Goal: Information Seeking & Learning: Find specific fact

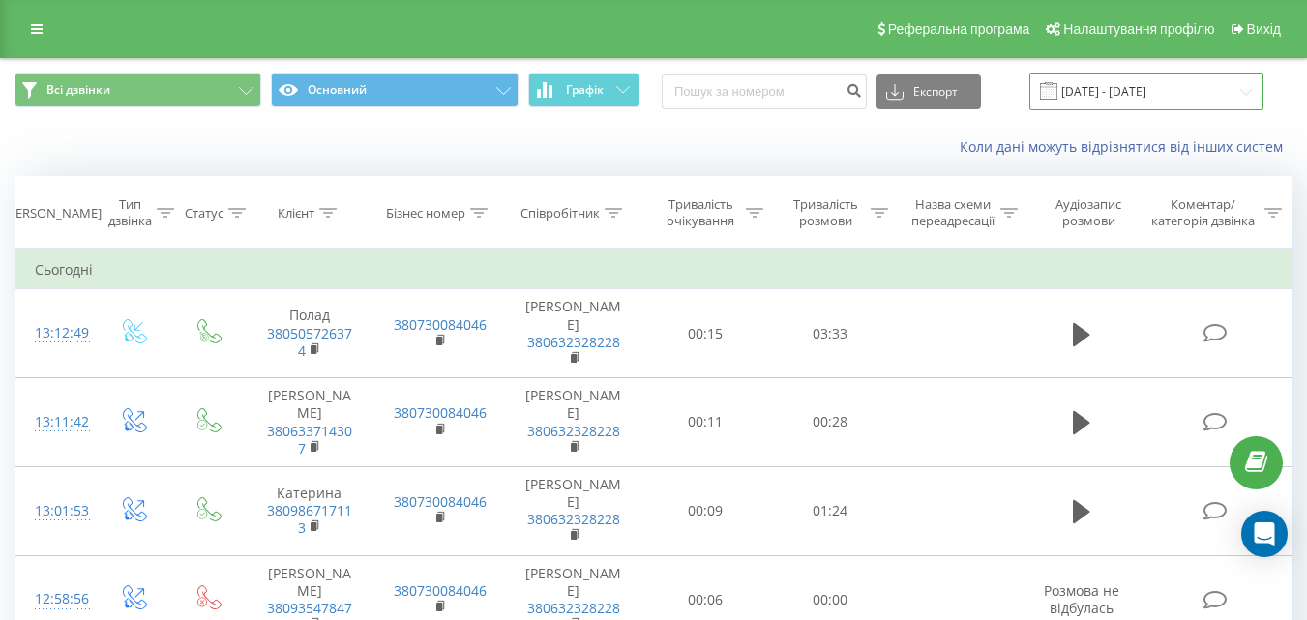
click at [1124, 92] on input "19.07.2025 - 19.08.2025" at bounding box center [1146, 92] width 234 height 38
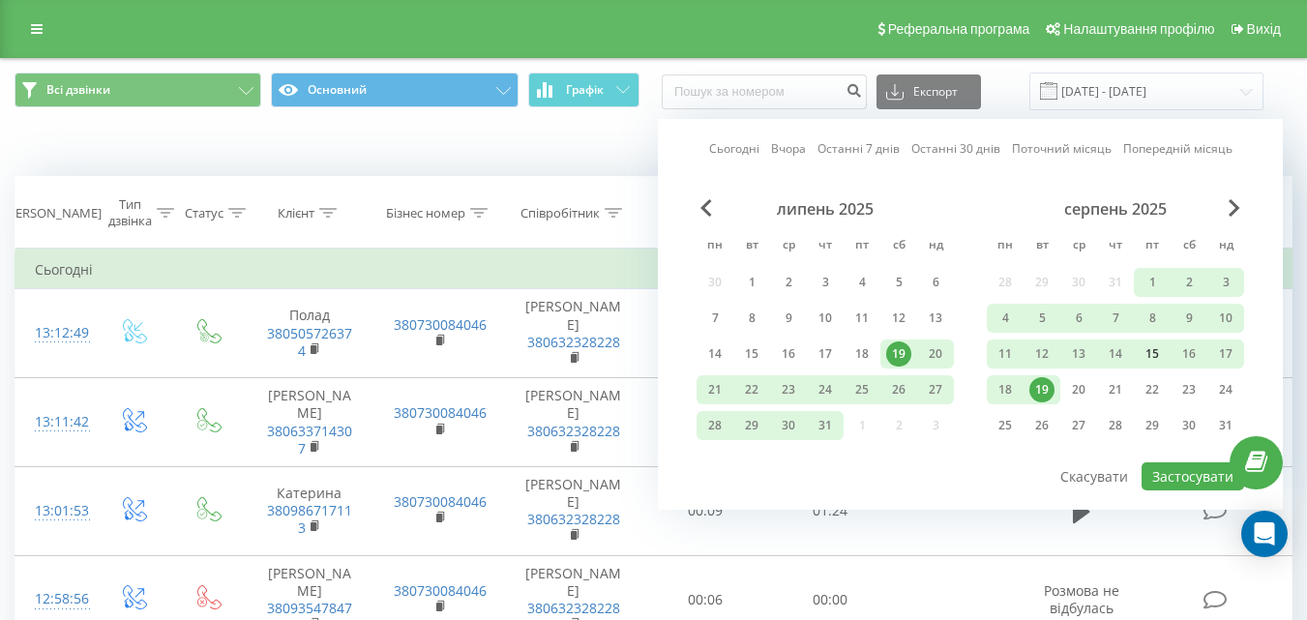
click at [1153, 355] on div "15" at bounding box center [1152, 353] width 25 height 25
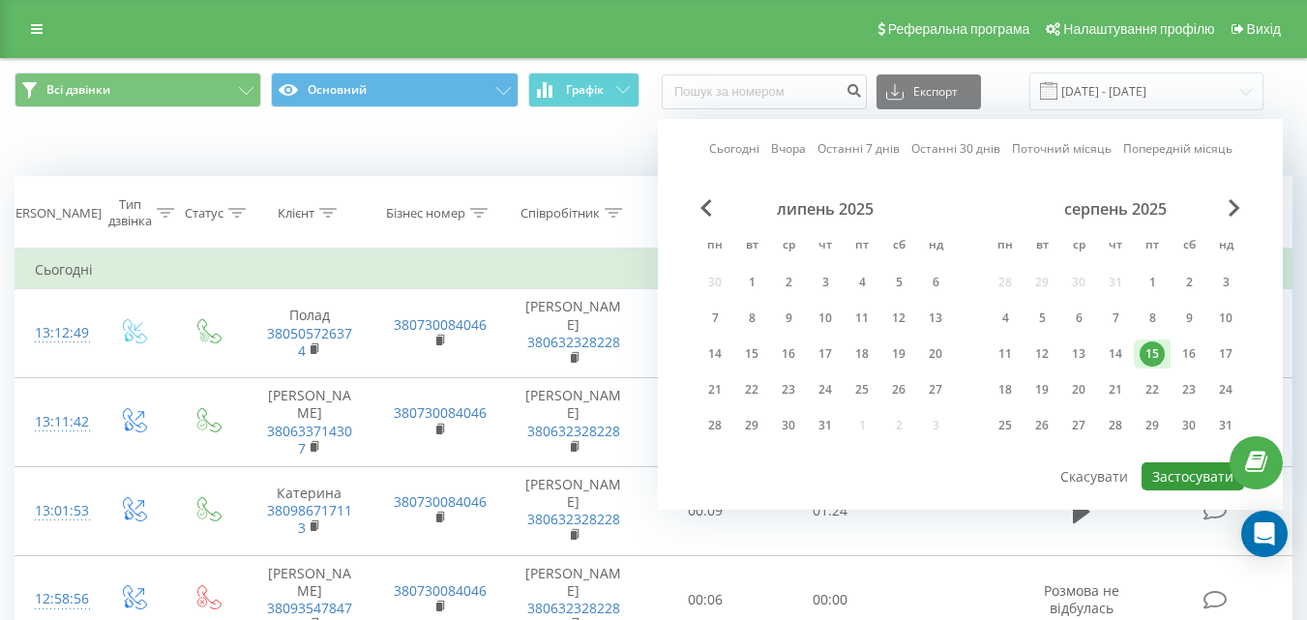
click at [1198, 474] on button "Застосувати" at bounding box center [1192, 476] width 103 height 28
type input "15.08.2025 - 15.08.2025"
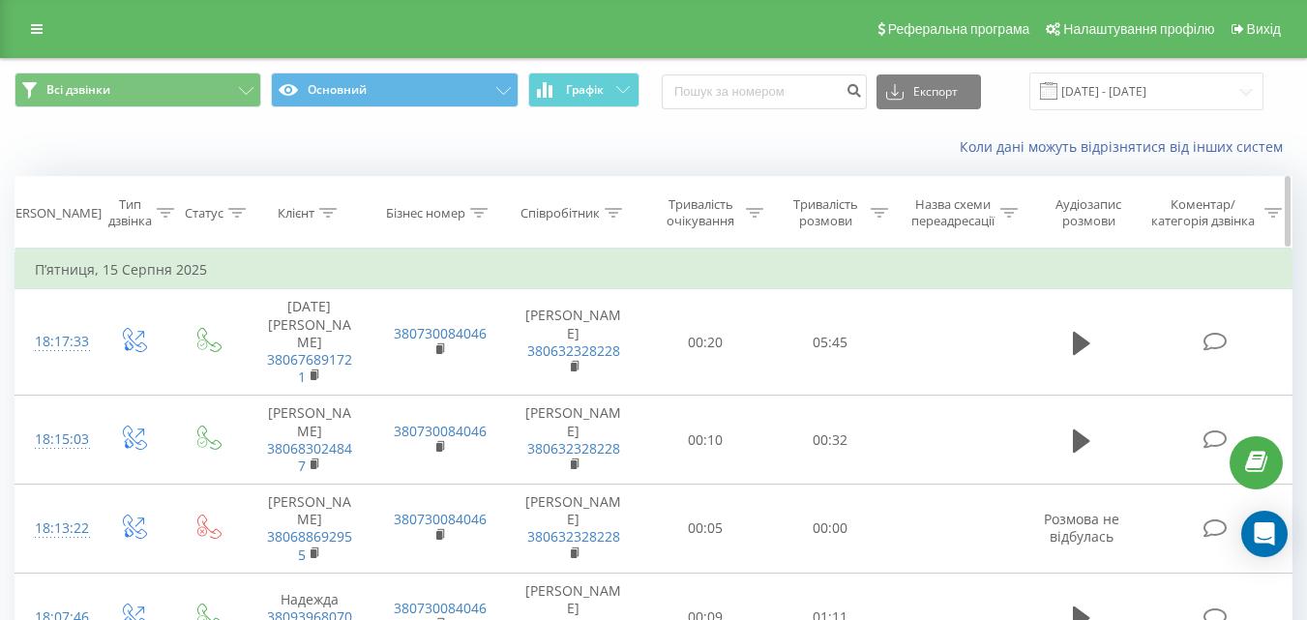
click at [533, 214] on div "Співробітник" at bounding box center [559, 213] width 79 height 16
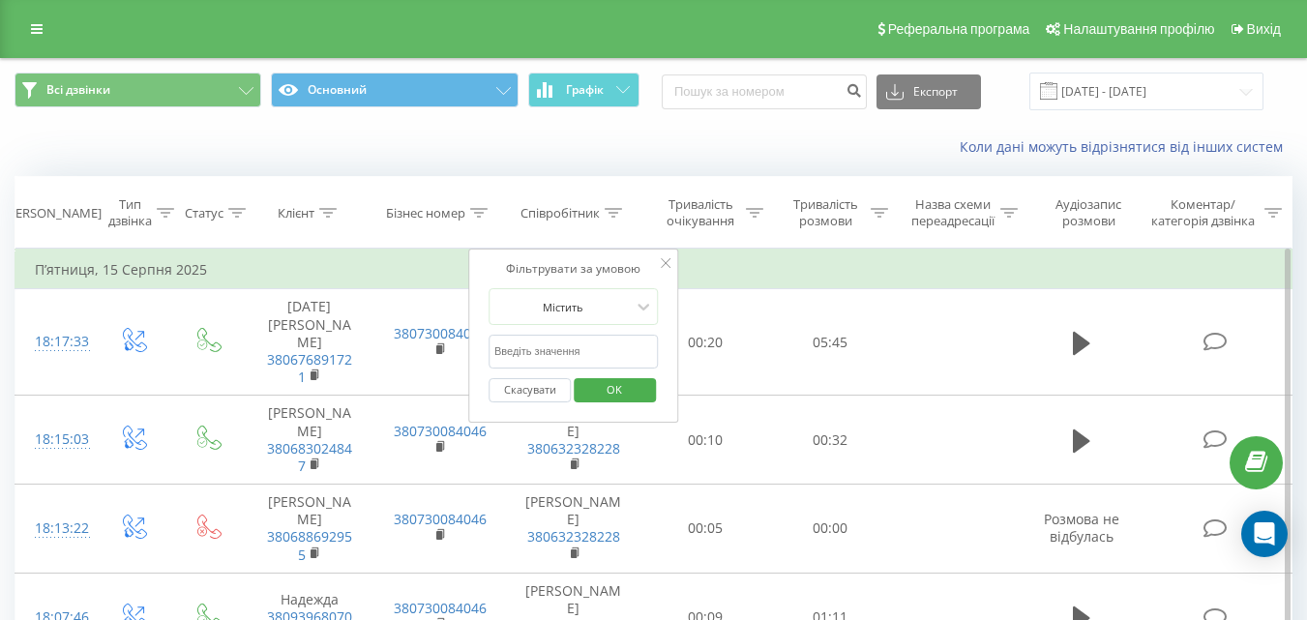
click at [571, 352] on input "text" at bounding box center [574, 352] width 170 height 34
type input "Роксолана"
drag, startPoint x: 610, startPoint y: 397, endPoint x: 868, endPoint y: 383, distance: 257.7
click at [612, 393] on span "OK" at bounding box center [614, 389] width 54 height 30
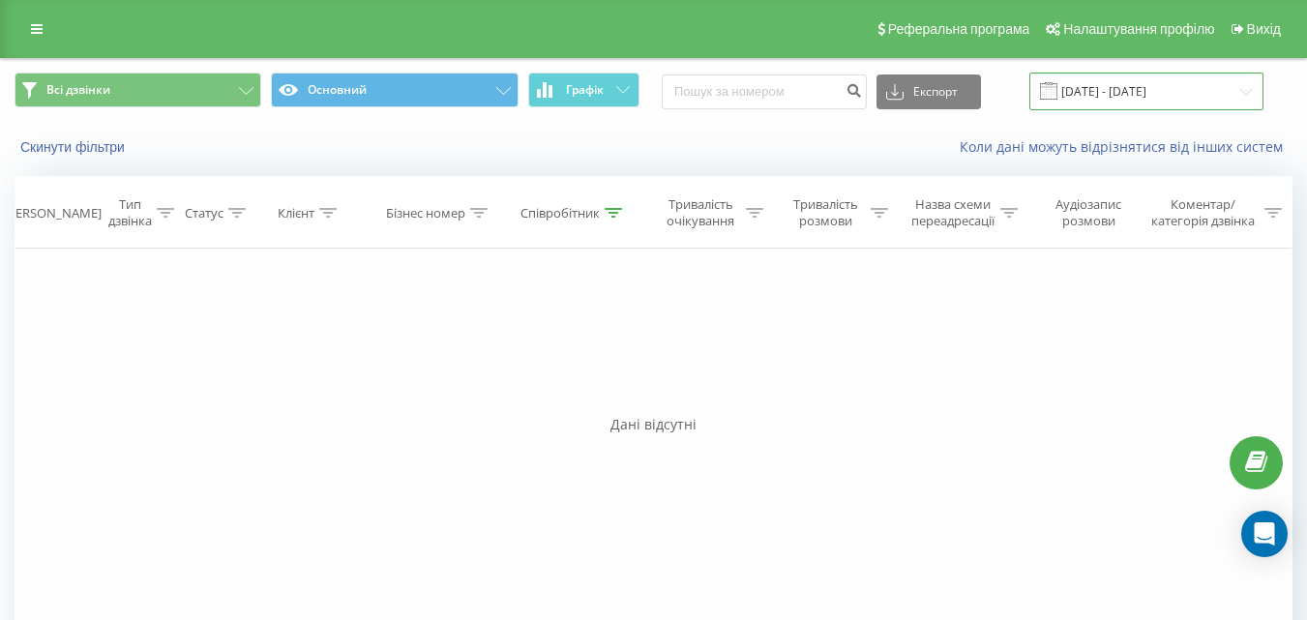
click at [1126, 83] on input "15.08.2025 - 15.08.2025" at bounding box center [1146, 92] width 234 height 38
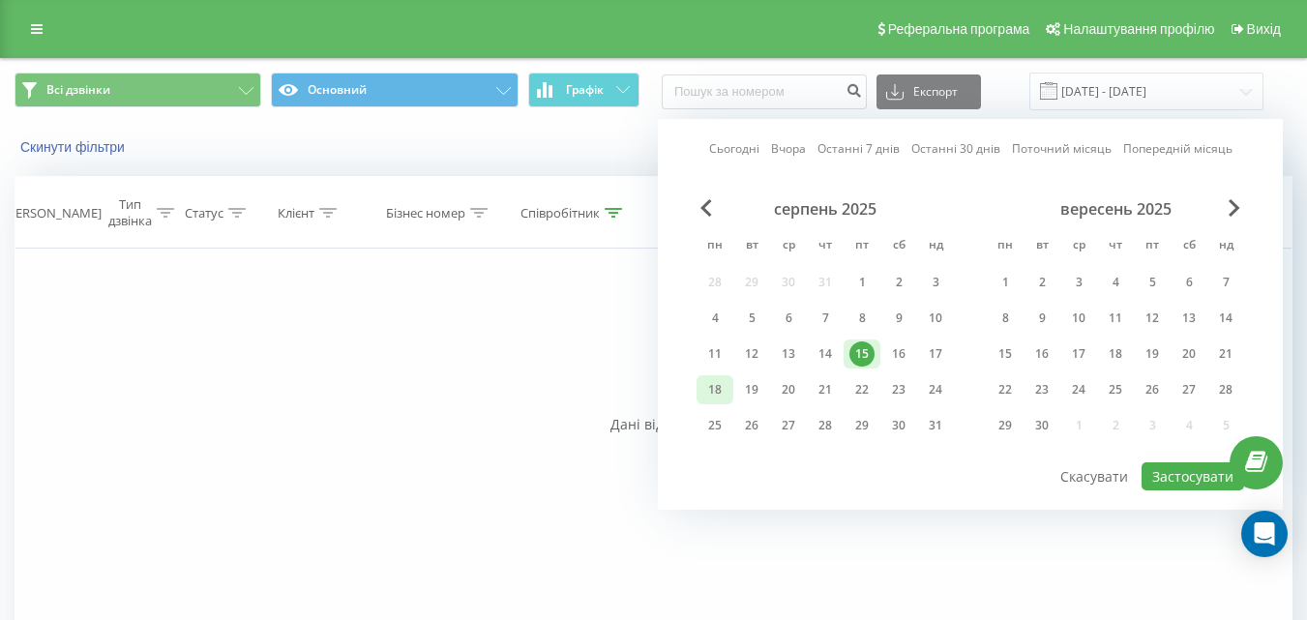
click at [712, 388] on div "18" at bounding box center [714, 389] width 25 height 25
drag, startPoint x: 712, startPoint y: 388, endPoint x: 1202, endPoint y: 490, distance: 501.1
click at [711, 389] on div "18" at bounding box center [714, 389] width 25 height 25
drag, startPoint x: 1194, startPoint y: 478, endPoint x: 1167, endPoint y: 434, distance: 51.3
click at [1193, 477] on button "Застосувати" at bounding box center [1192, 476] width 103 height 28
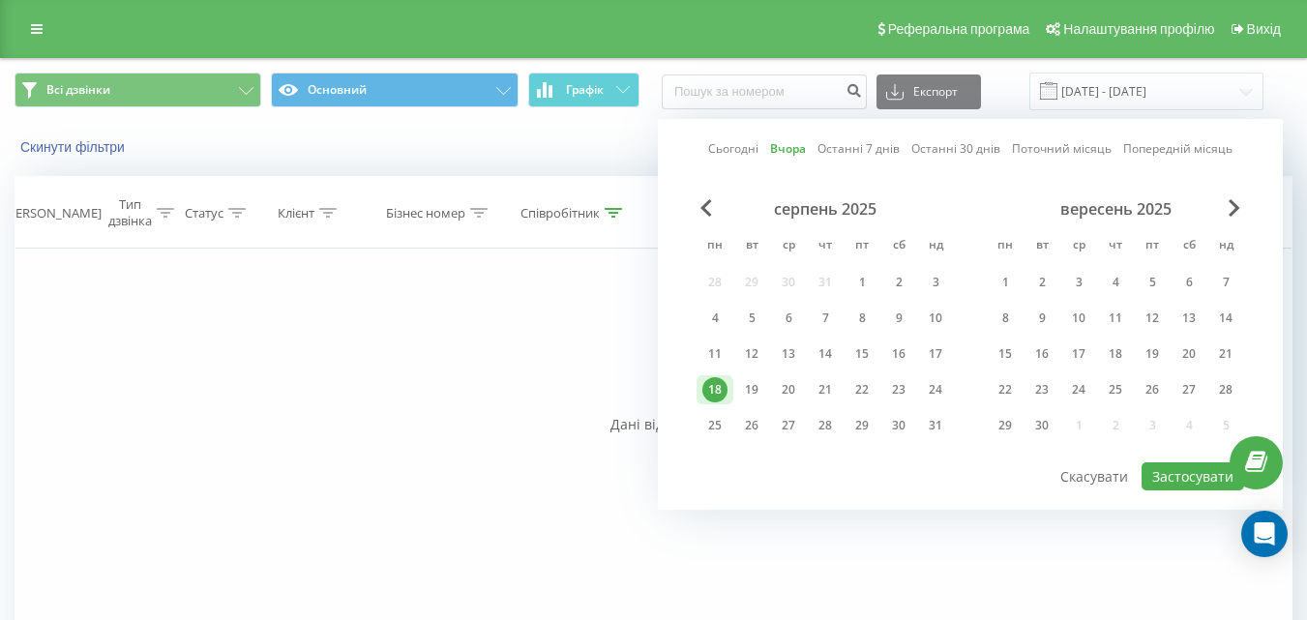
type input "[DATE] - [DATE]"
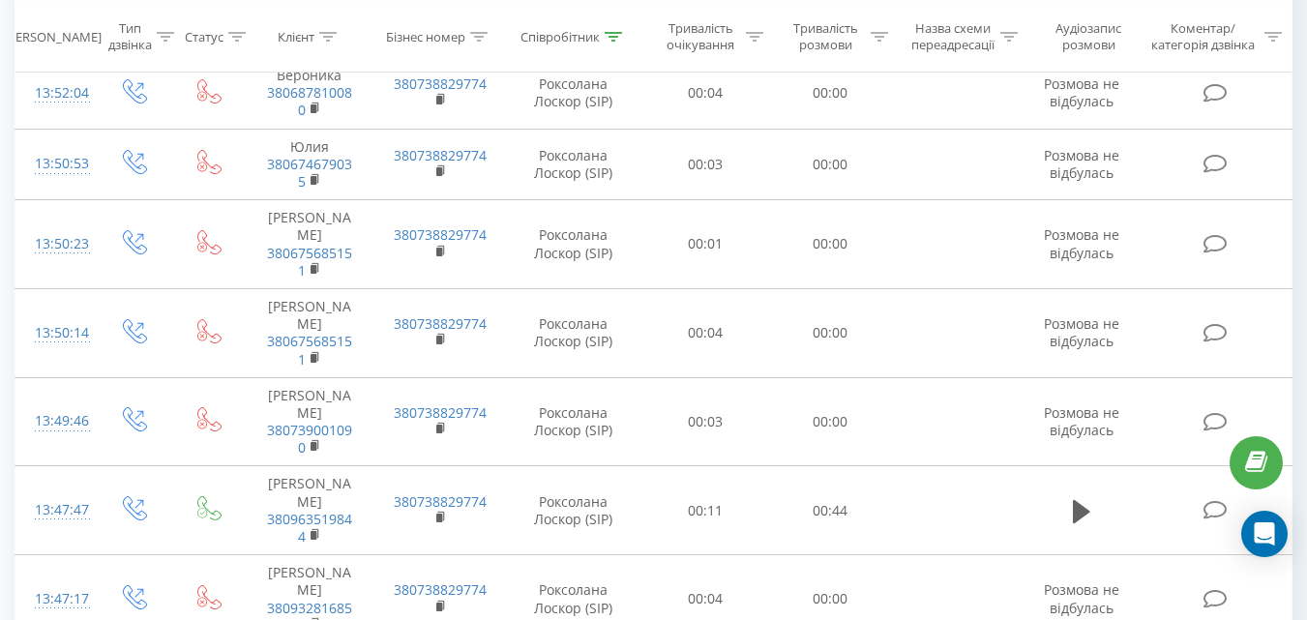
scroll to position [1838, 0]
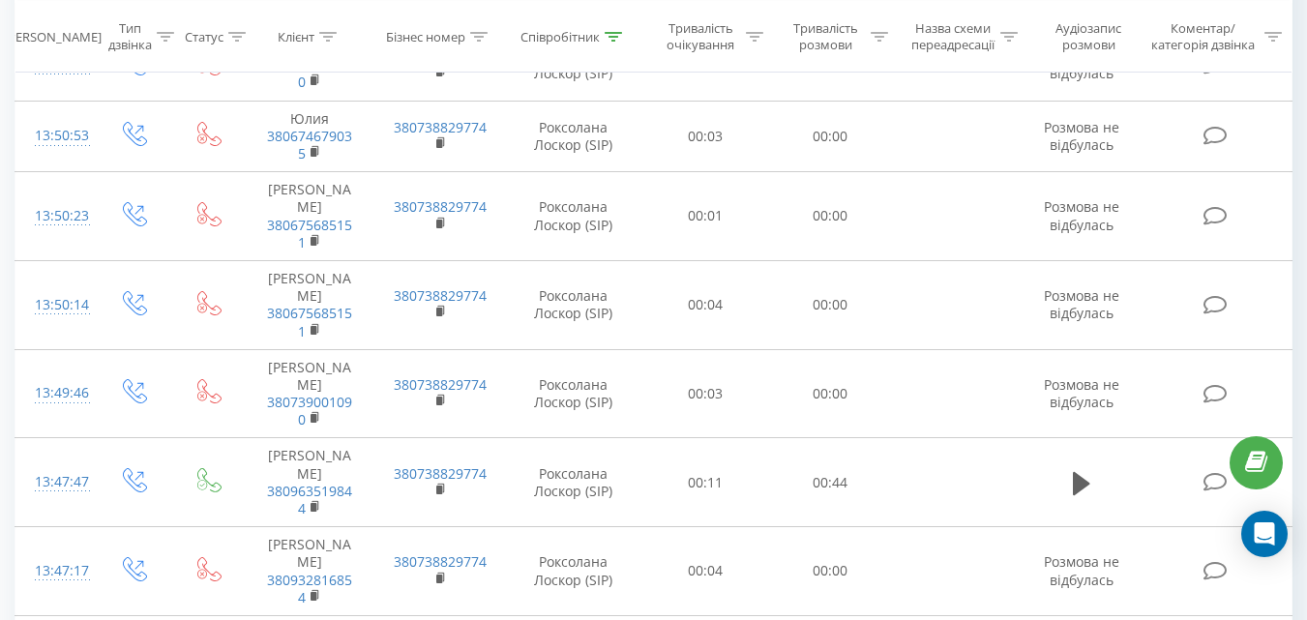
drag, startPoint x: 177, startPoint y: 563, endPoint x: 578, endPoint y: 616, distance: 404.0
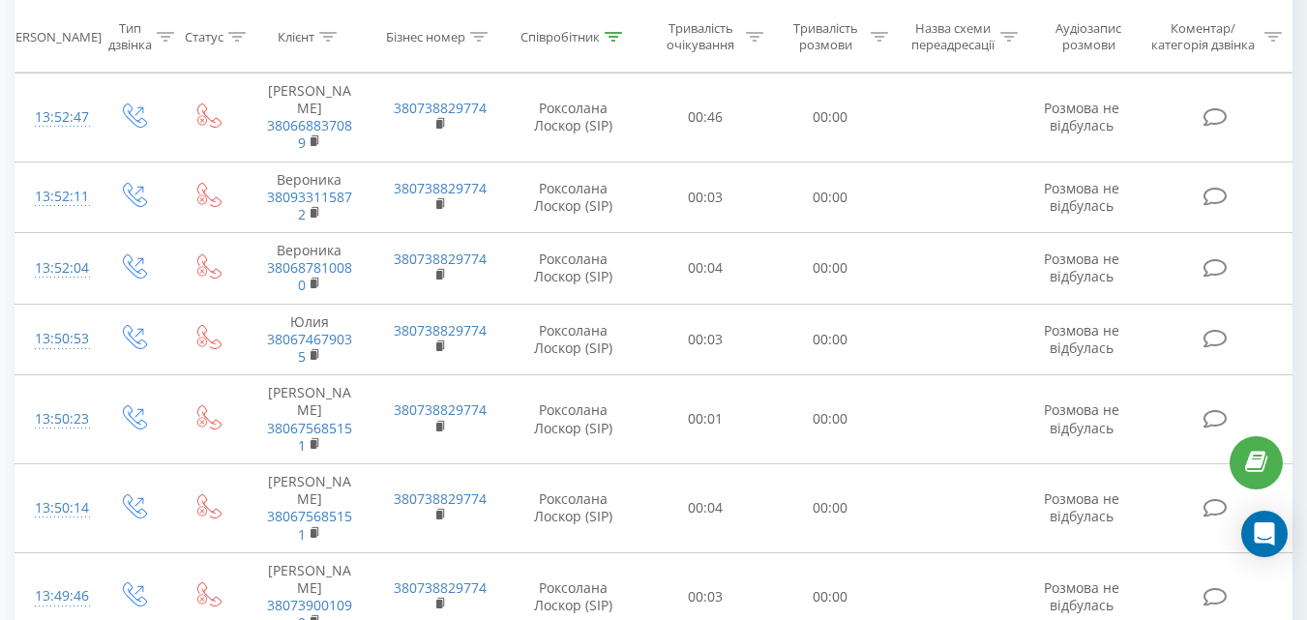
scroll to position [2940, 0]
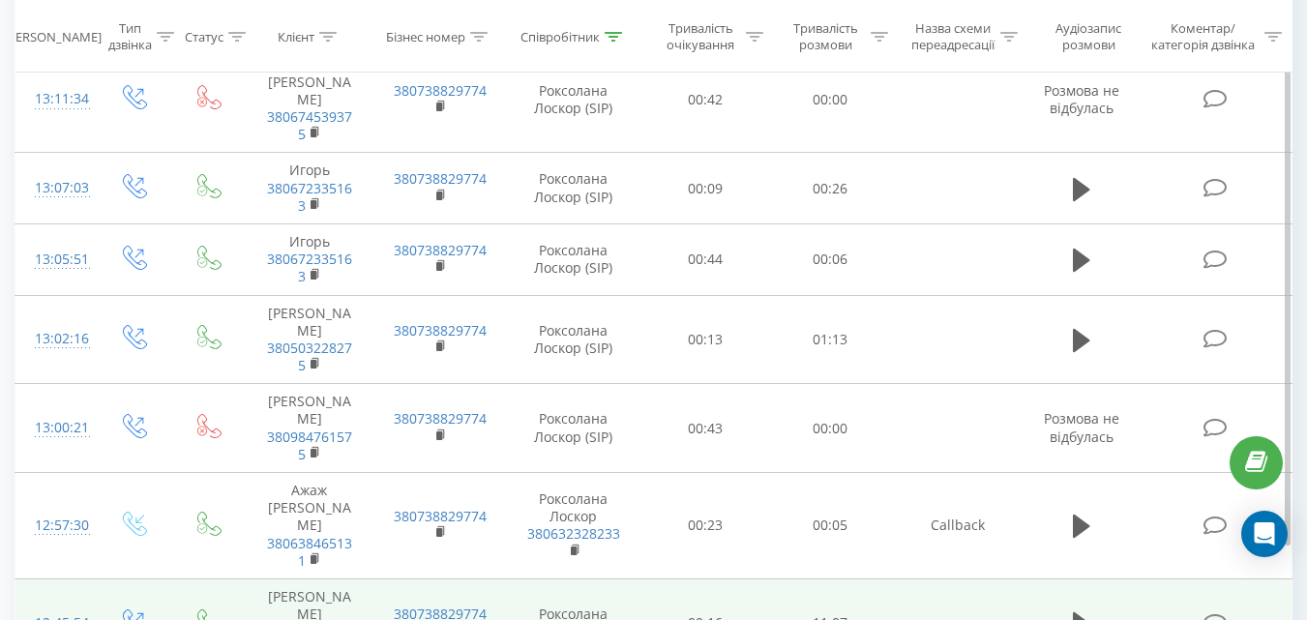
drag, startPoint x: 292, startPoint y: 291, endPoint x: 263, endPoint y: 282, distance: 30.6
copy link "380677567701"
click at [1076, 612] on icon at bounding box center [1081, 623] width 17 height 23
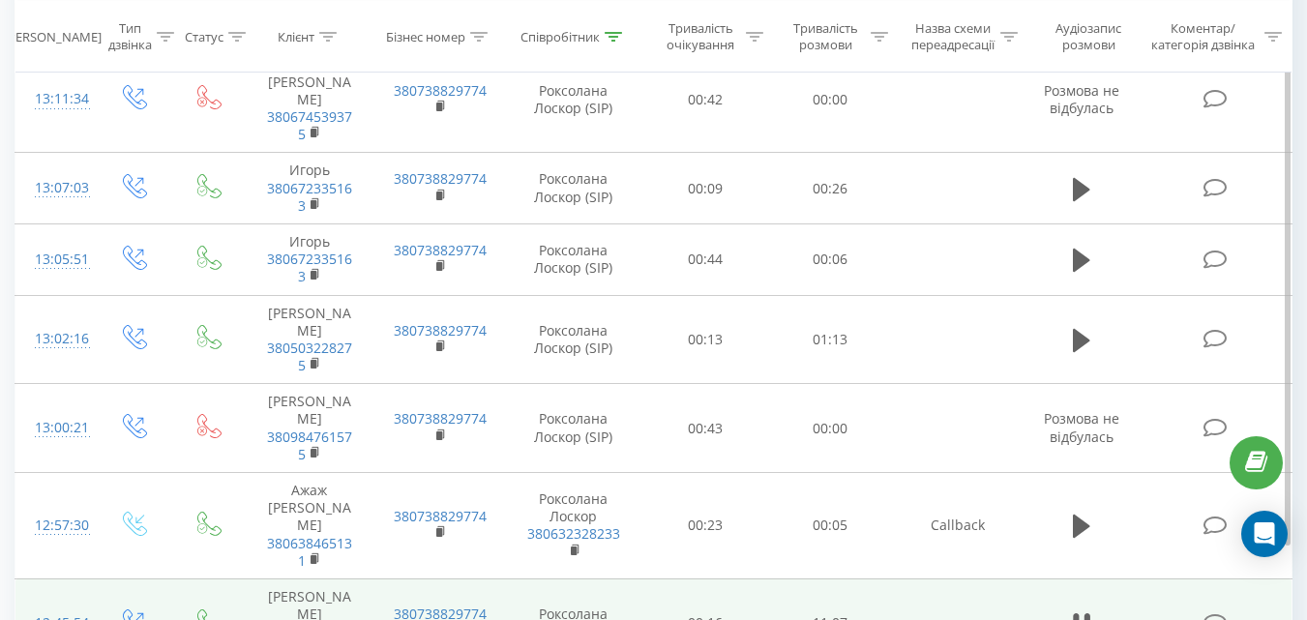
scroll to position [3014, 0]
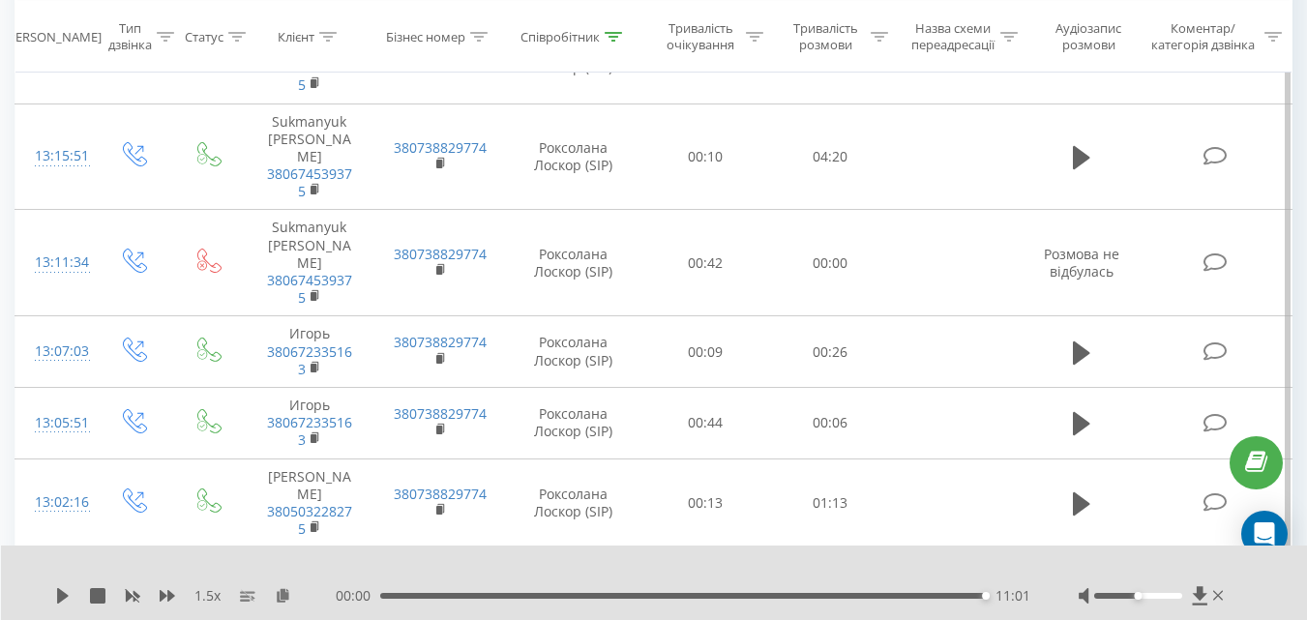
scroll to position [2771, 0]
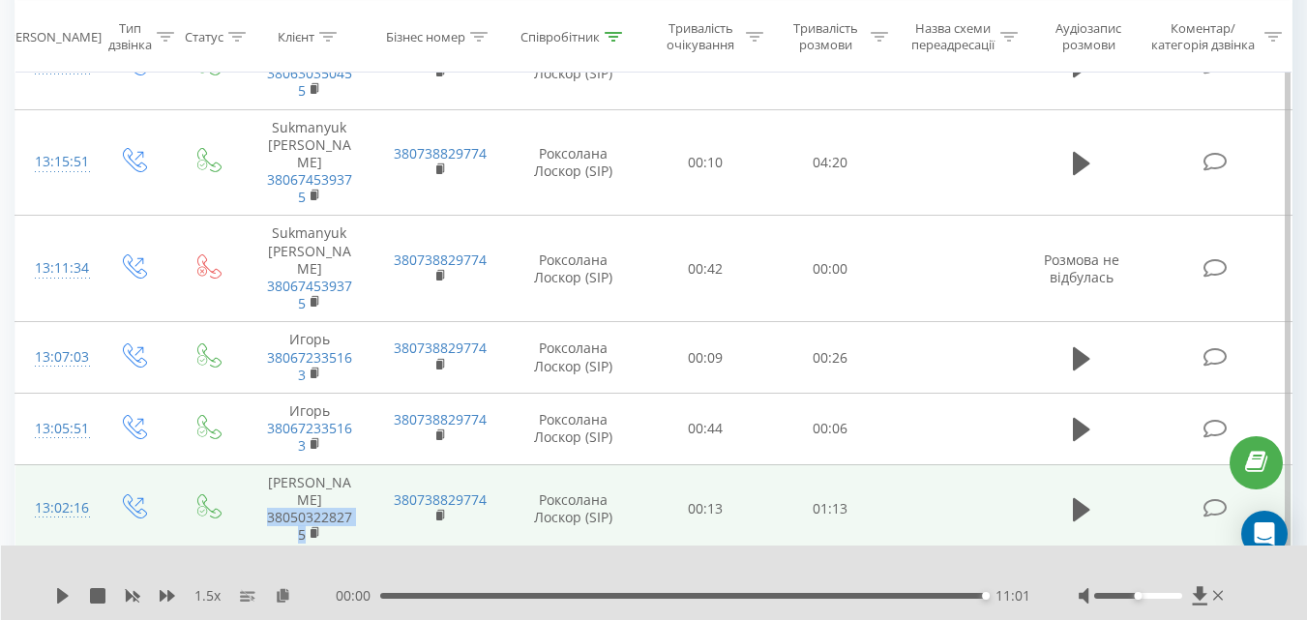
click at [252, 464] on td "Дмитро 380503228275" at bounding box center [310, 508] width 130 height 89
copy link "380503228275"
click at [1072, 495] on button at bounding box center [1081, 509] width 29 height 29
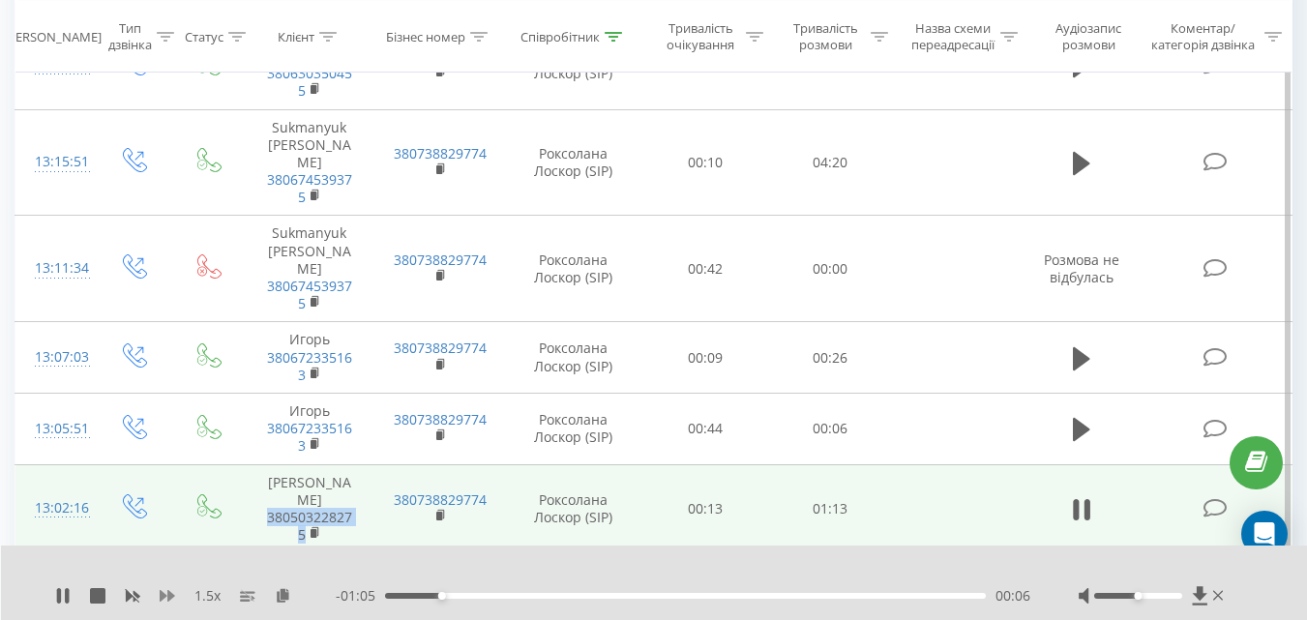
click at [163, 592] on icon at bounding box center [167, 595] width 15 height 15
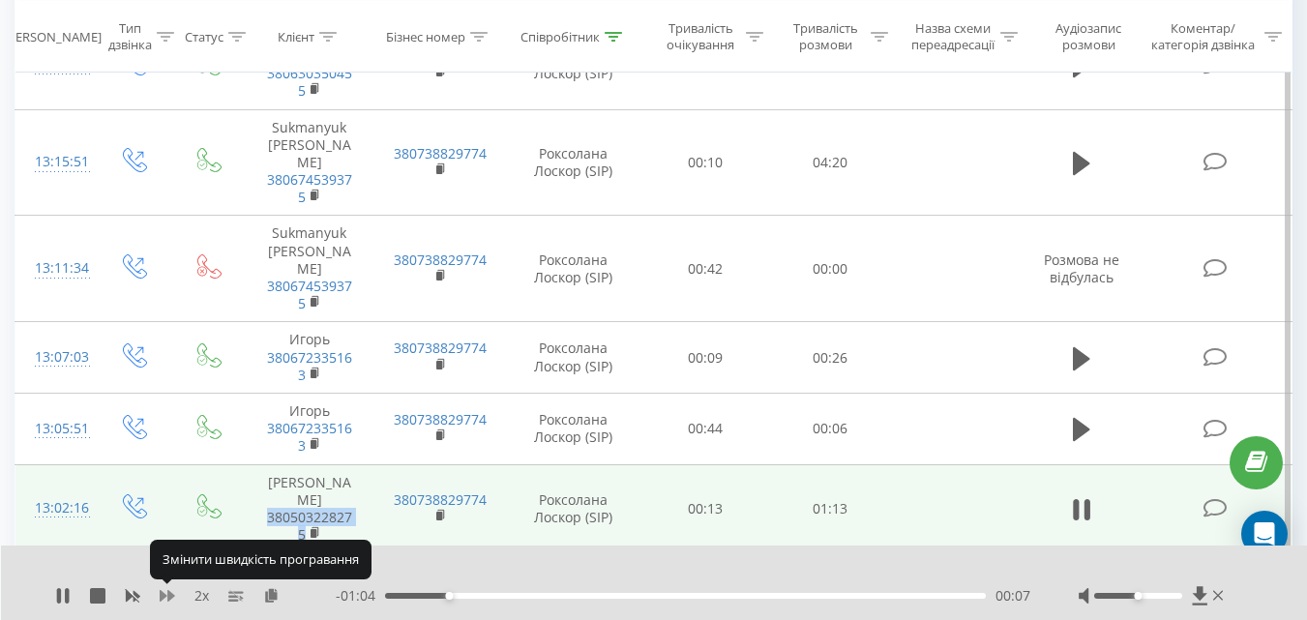
click at [163, 592] on icon at bounding box center [167, 595] width 15 height 15
click at [163, 592] on icon at bounding box center [167, 596] width 15 height 12
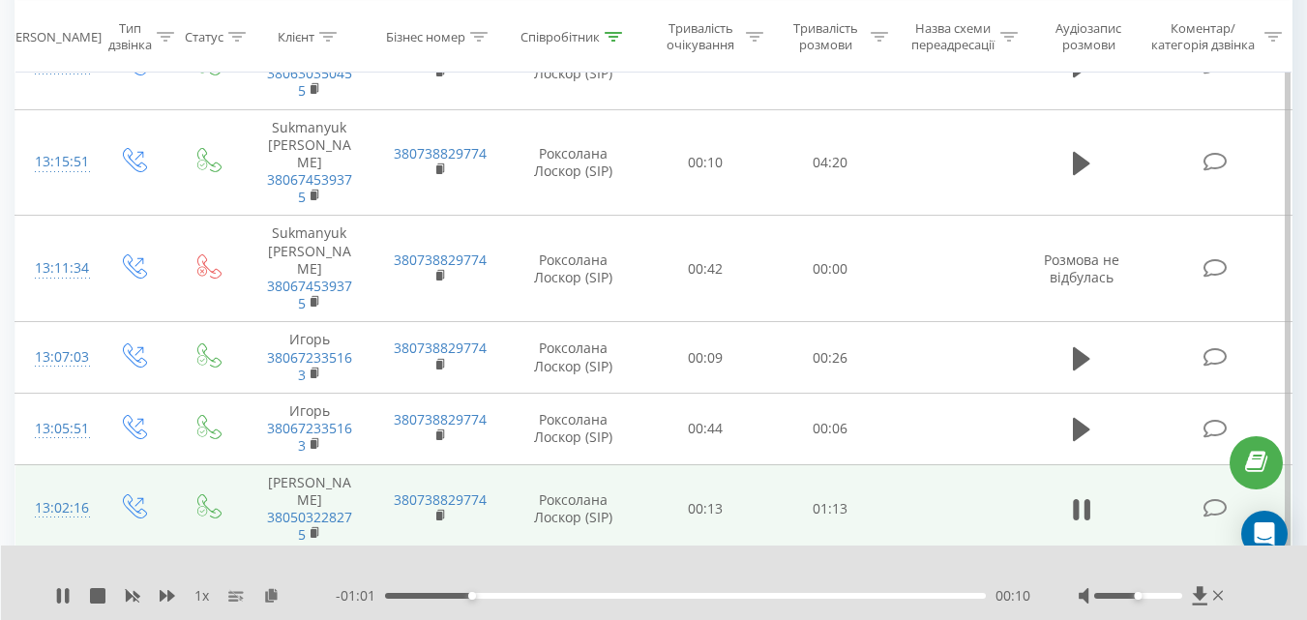
click at [159, 592] on div "1 x" at bounding box center [195, 595] width 281 height 19
click at [167, 592] on icon at bounding box center [167, 595] width 15 height 15
click at [162, 592] on icon at bounding box center [167, 596] width 15 height 12
click at [155, 591] on div "2 x" at bounding box center [195, 595] width 281 height 19
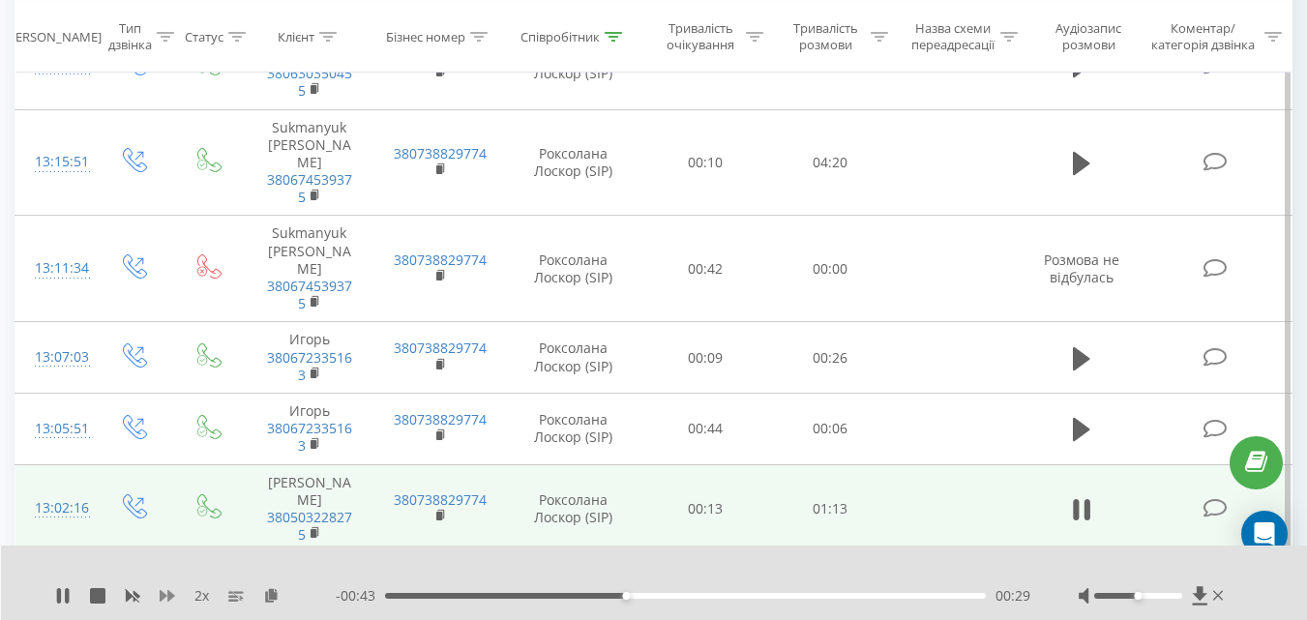
click at [163, 595] on icon at bounding box center [167, 596] width 15 height 12
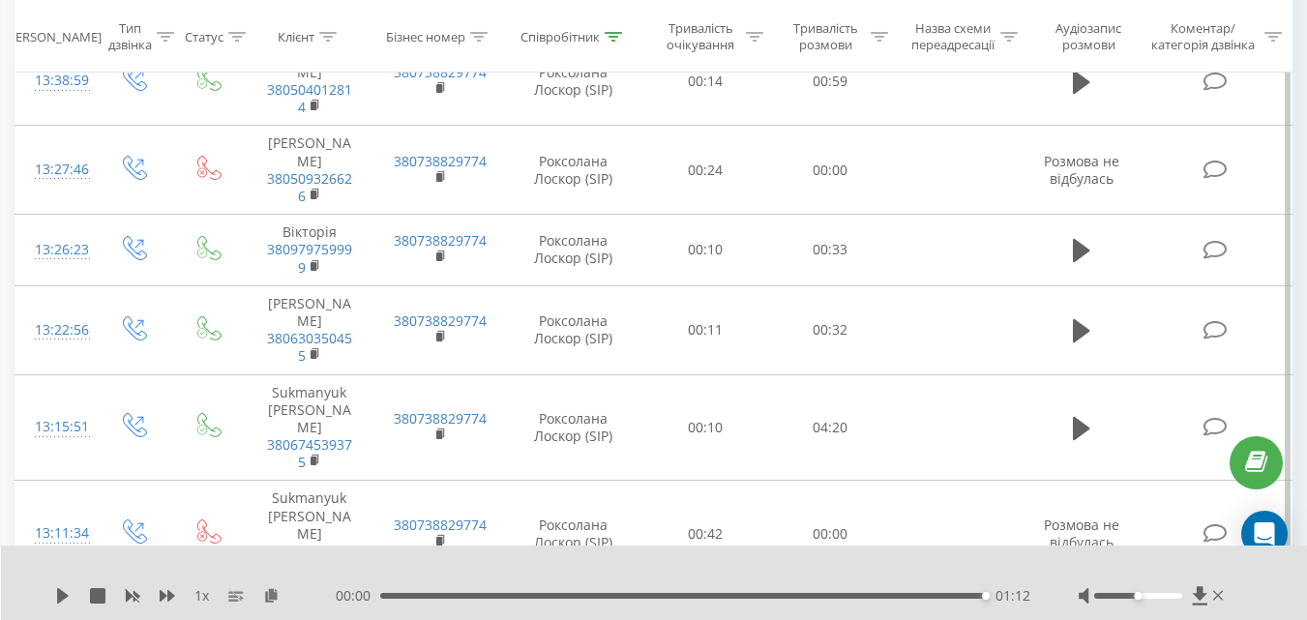
scroll to position [2465, 0]
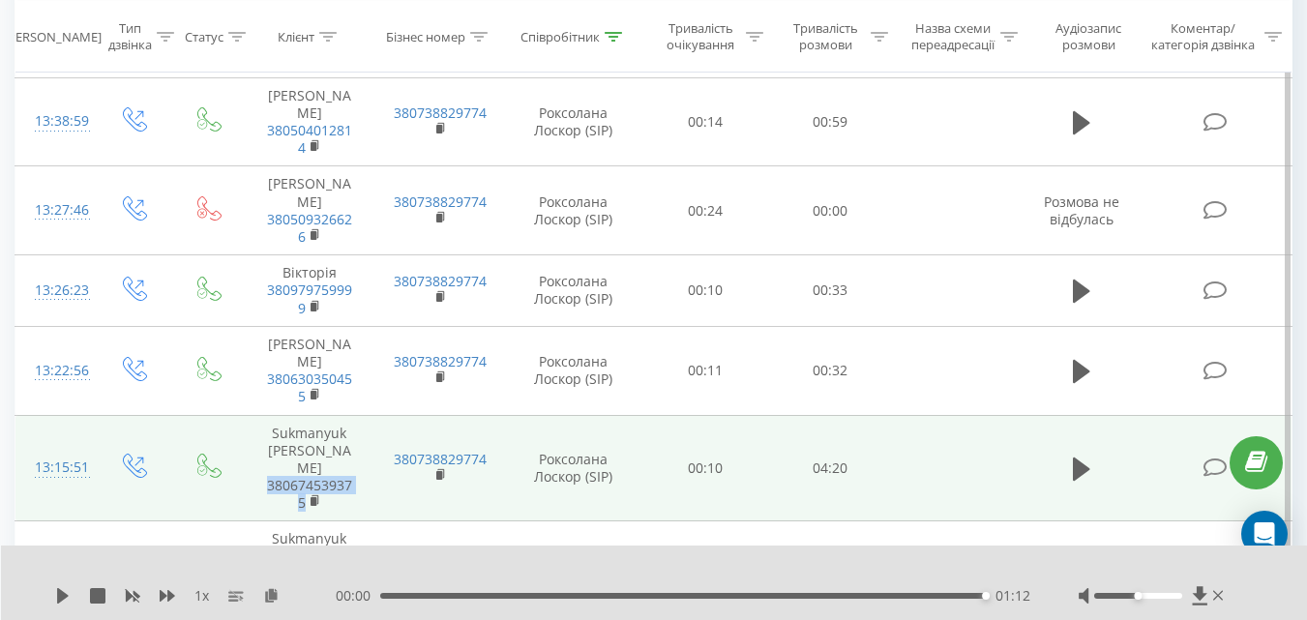
drag, startPoint x: 282, startPoint y: 212, endPoint x: 262, endPoint y: 207, distance: 20.9
click at [262, 415] on td "Sukmanyuk Oleg Sukmanyuk 380674539375" at bounding box center [310, 468] width 130 height 106
copy link "380674539375"
click at [1079, 458] on icon at bounding box center [1081, 469] width 17 height 23
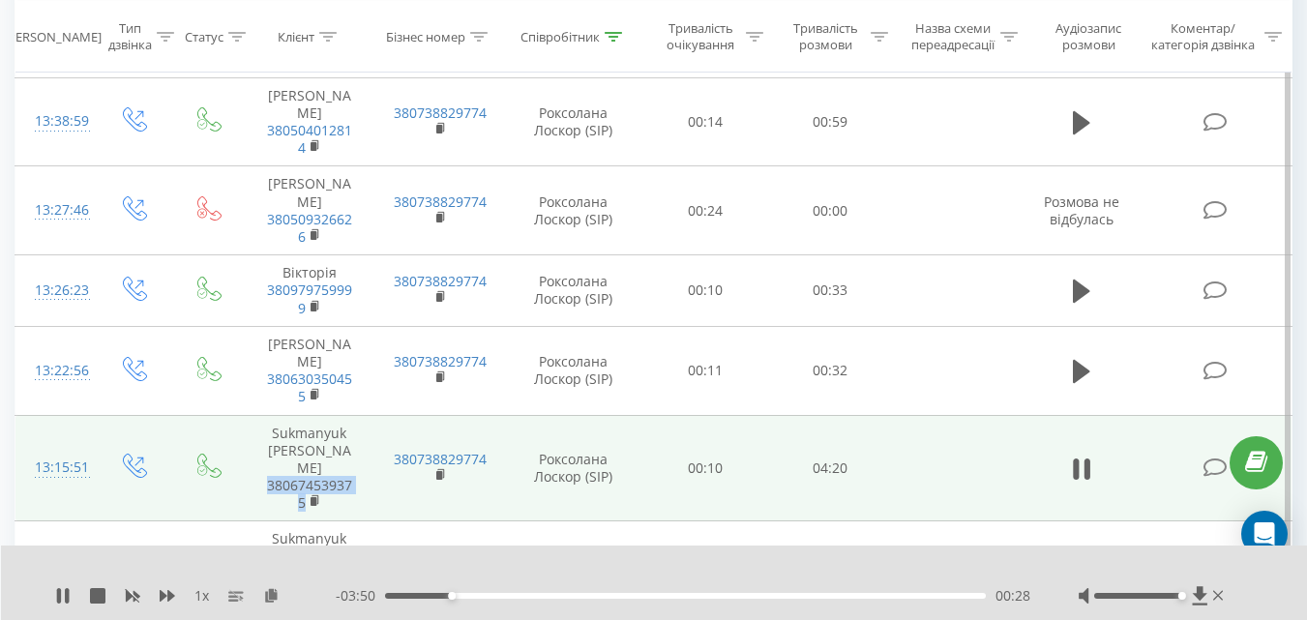
drag, startPoint x: 1138, startPoint y: 595, endPoint x: 1181, endPoint y: 596, distance: 43.5
click at [1181, 596] on div "Accessibility label" at bounding box center [1182, 596] width 8 height 8
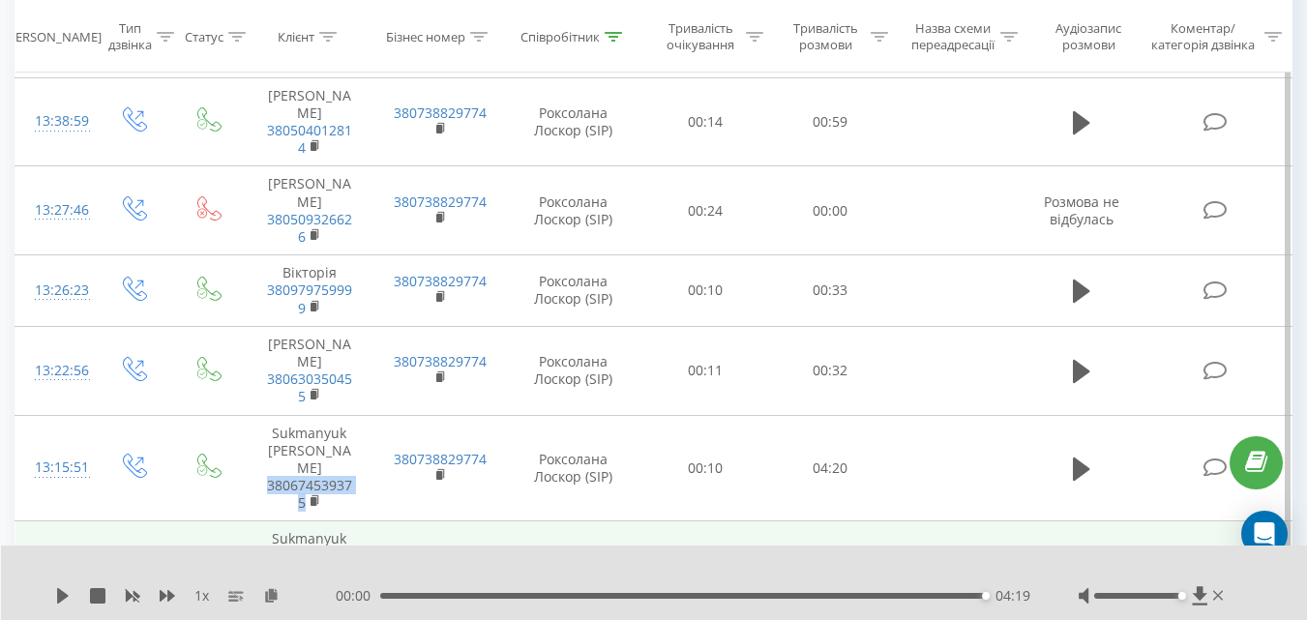
drag, startPoint x: 1076, startPoint y: 182, endPoint x: 937, endPoint y: 272, distance: 165.0
click at [1076, 458] on icon at bounding box center [1081, 469] width 17 height 23
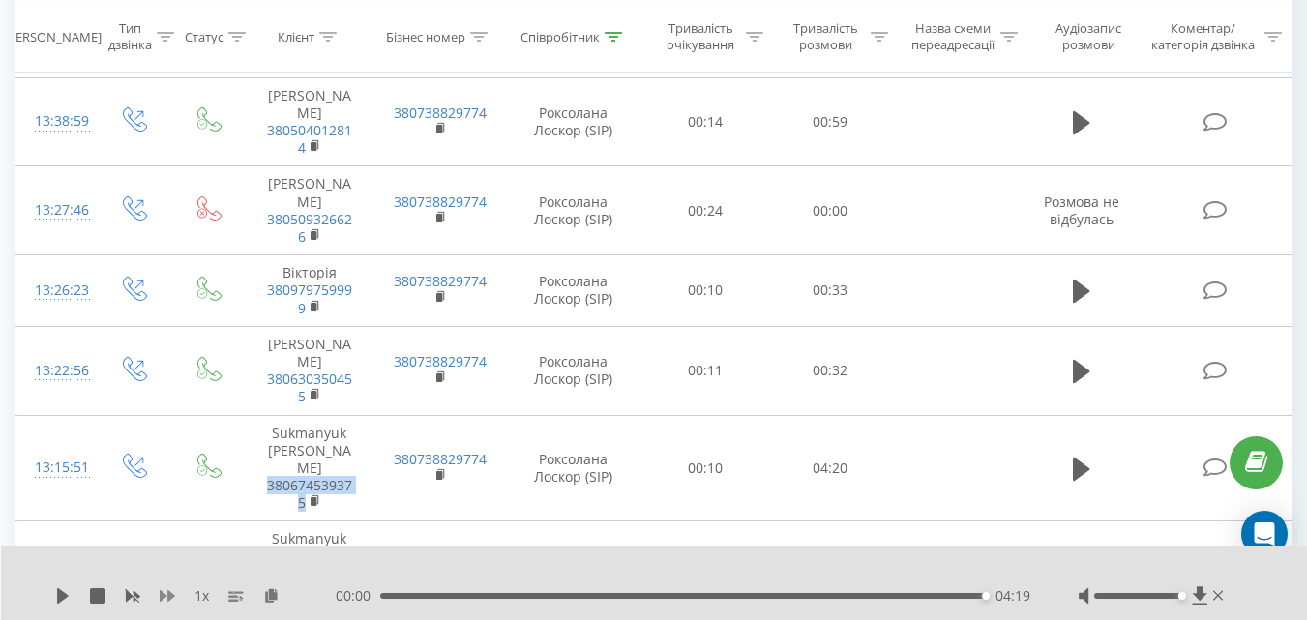
click at [164, 594] on icon at bounding box center [167, 596] width 15 height 12
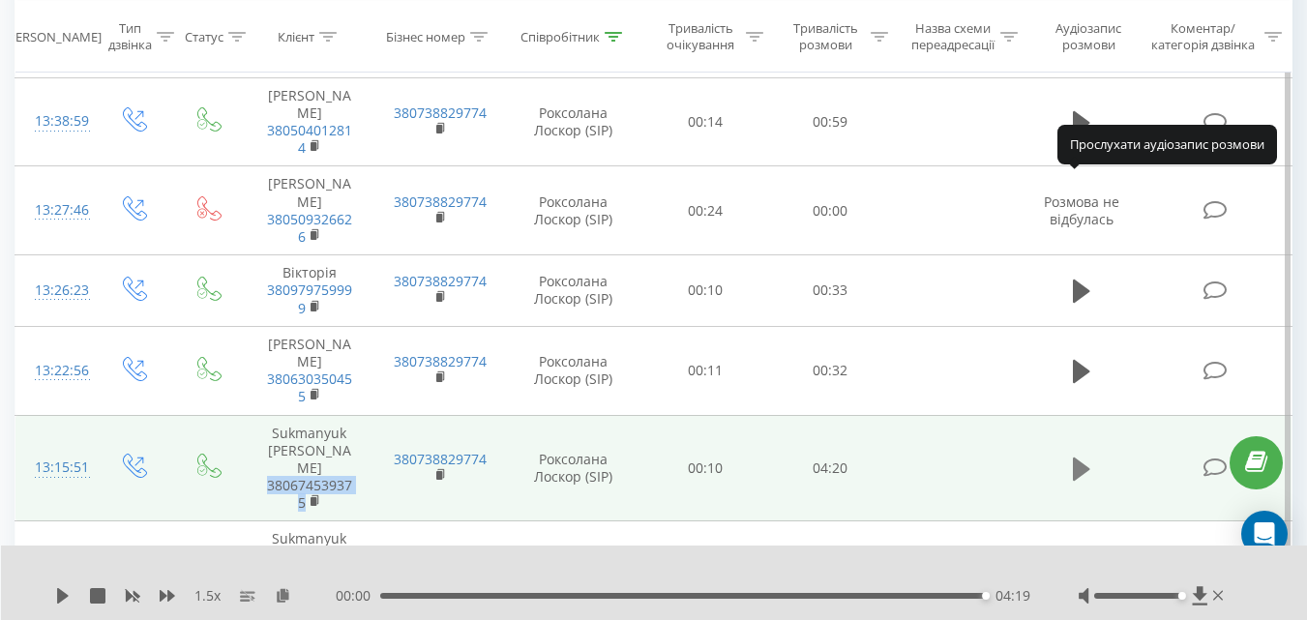
click at [1077, 458] on icon at bounding box center [1081, 469] width 17 height 23
click at [1078, 458] on icon at bounding box center [1081, 469] width 17 height 23
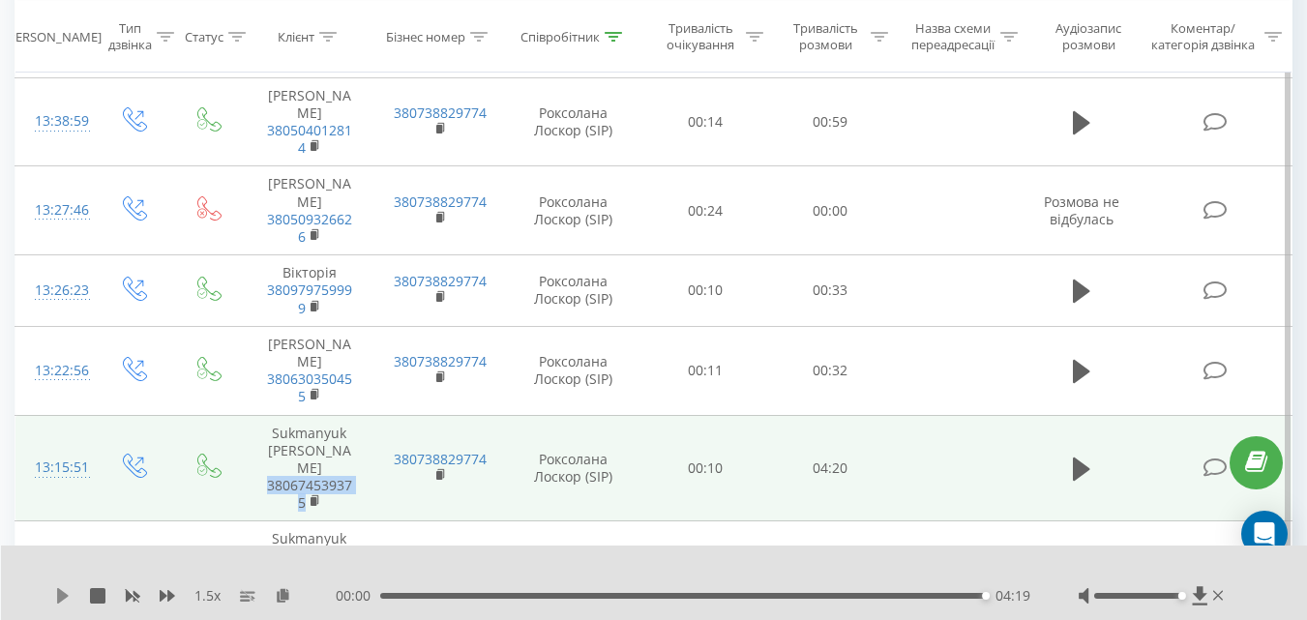
click at [62, 595] on icon at bounding box center [63, 595] width 12 height 15
click at [1082, 458] on icon at bounding box center [1081, 469] width 17 height 23
click at [59, 591] on icon at bounding box center [63, 595] width 12 height 15
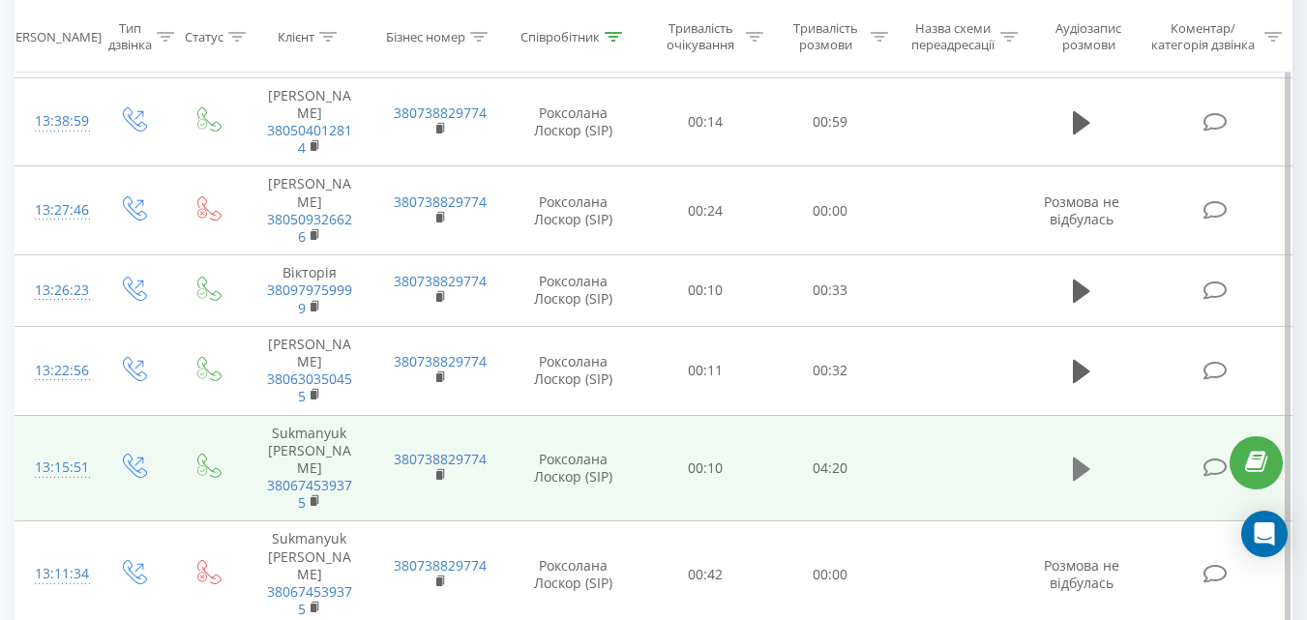
click at [1079, 458] on icon at bounding box center [1081, 469] width 17 height 23
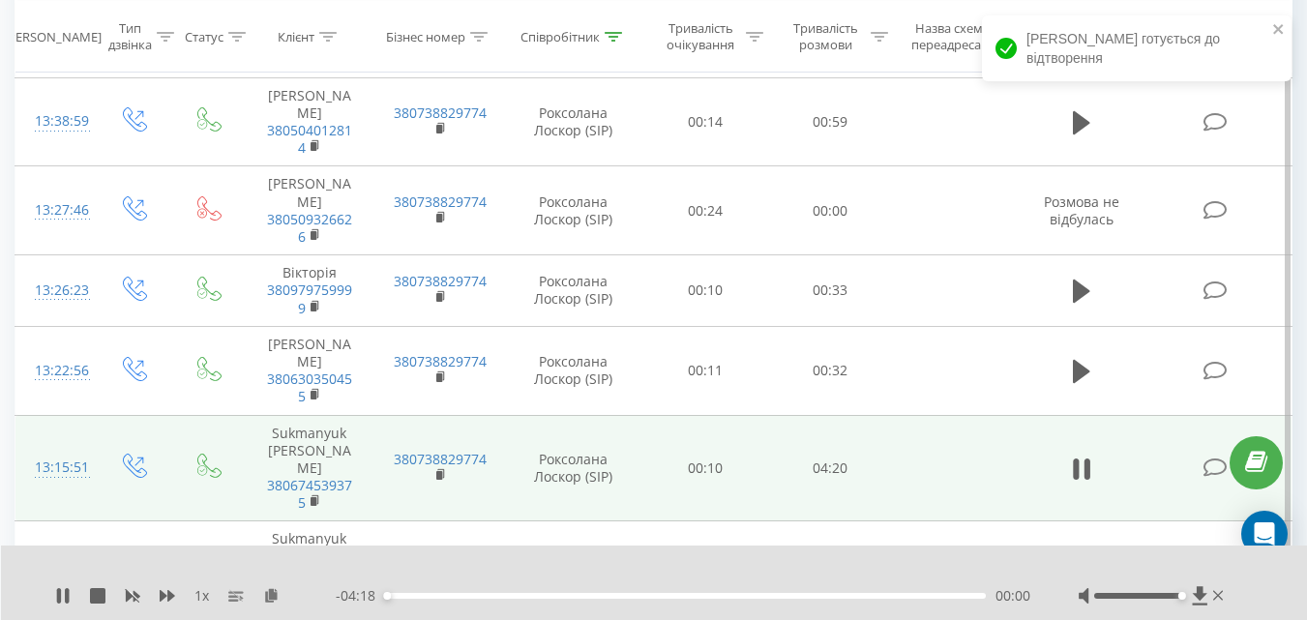
drag, startPoint x: 1138, startPoint y: 596, endPoint x: 1188, endPoint y: 596, distance: 50.3
click at [1188, 596] on div at bounding box center [1153, 595] width 149 height 19
click at [175, 602] on div "1 x" at bounding box center [195, 595] width 281 height 19
click at [178, 599] on div "1 x" at bounding box center [195, 595] width 281 height 19
drag, startPoint x: 165, startPoint y: 595, endPoint x: 504, endPoint y: 578, distance: 339.0
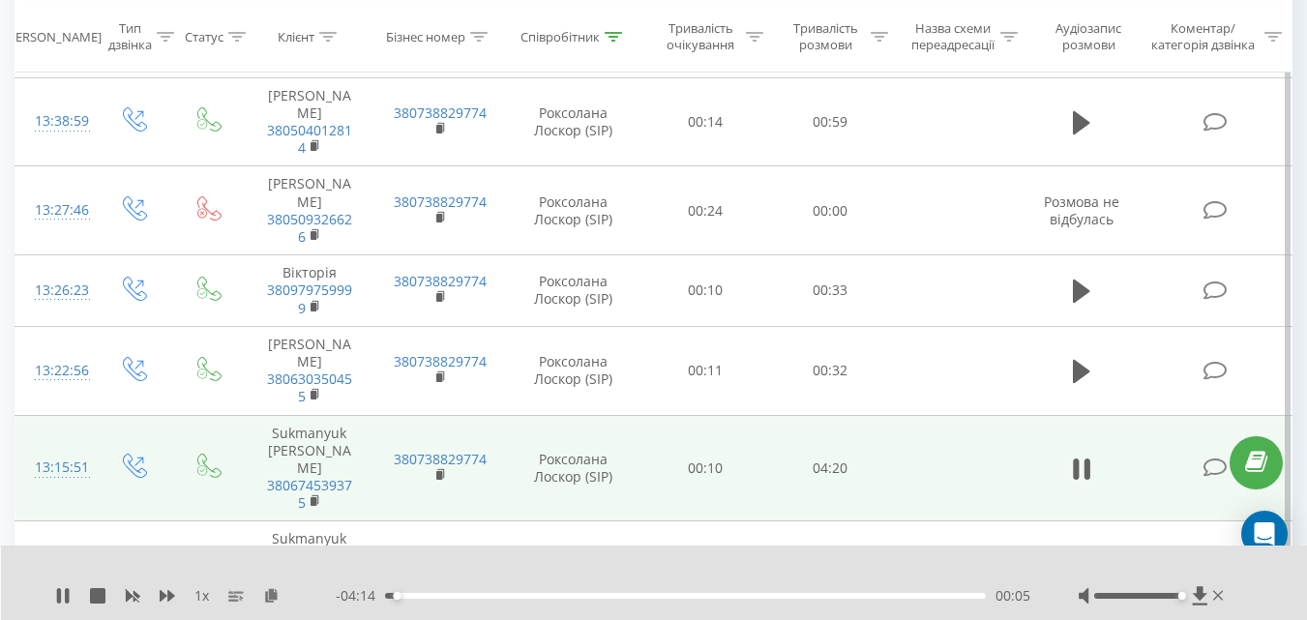
click at [165, 594] on icon at bounding box center [167, 595] width 15 height 15
drag, startPoint x: 63, startPoint y: 598, endPoint x: 135, endPoint y: 560, distance: 81.8
click at [64, 598] on icon at bounding box center [62, 595] width 15 height 15
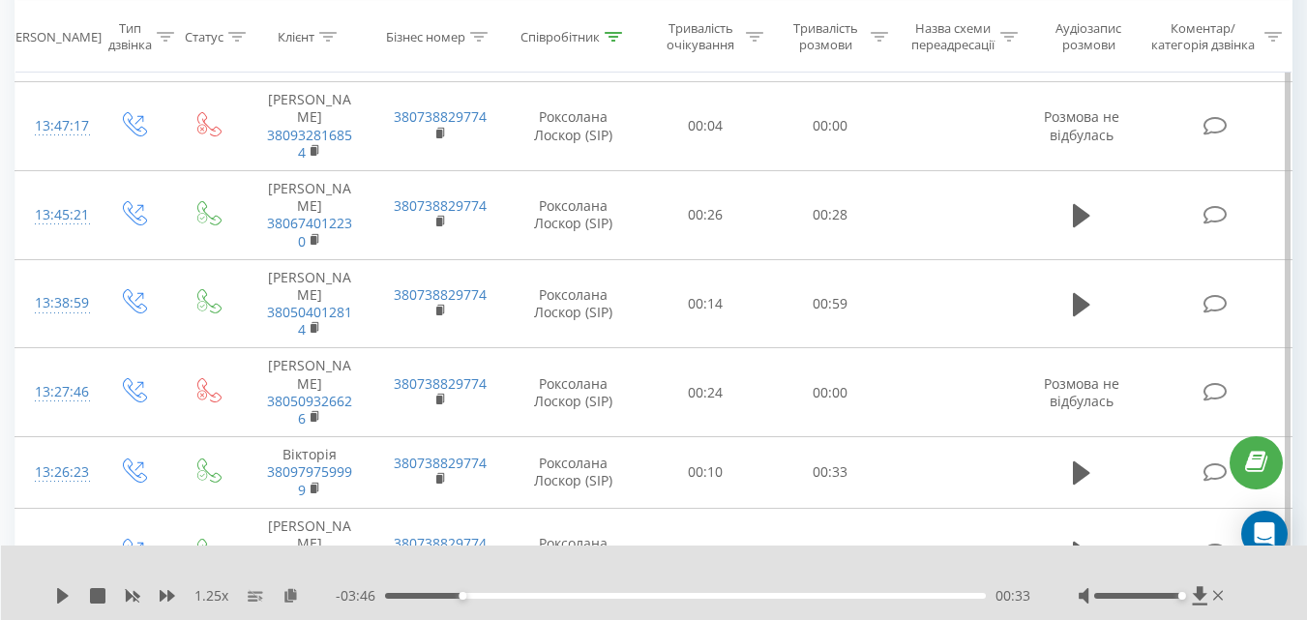
scroll to position [2277, 0]
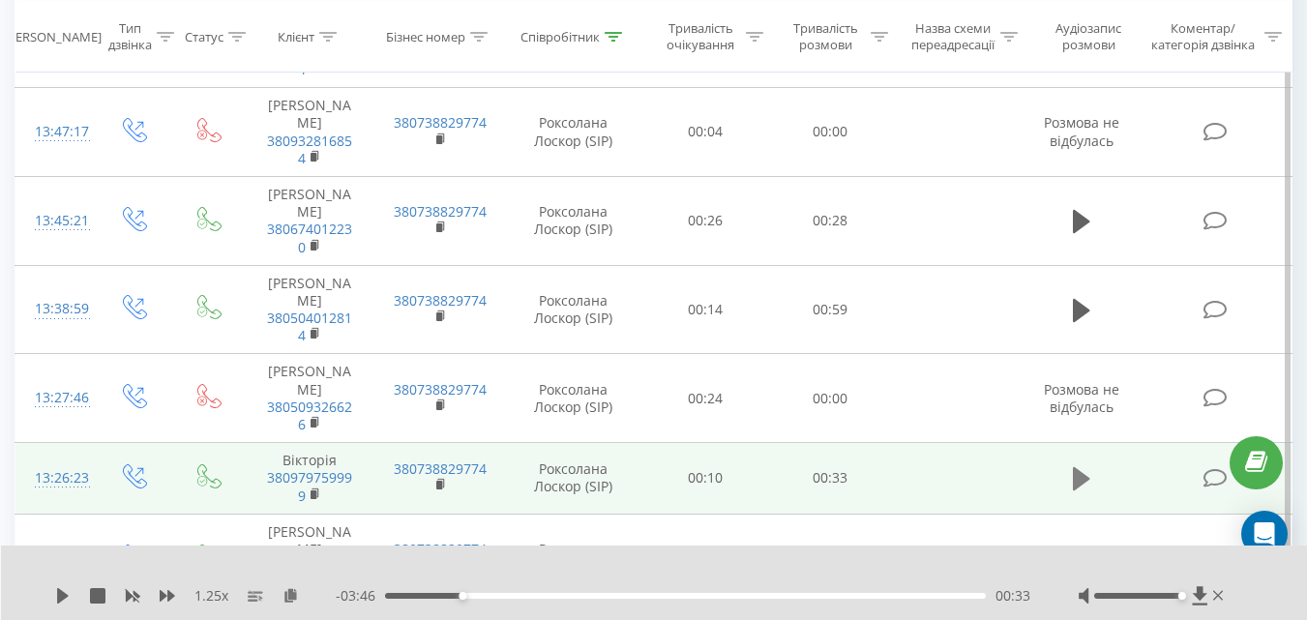
click at [1075, 467] on icon at bounding box center [1081, 478] width 17 height 23
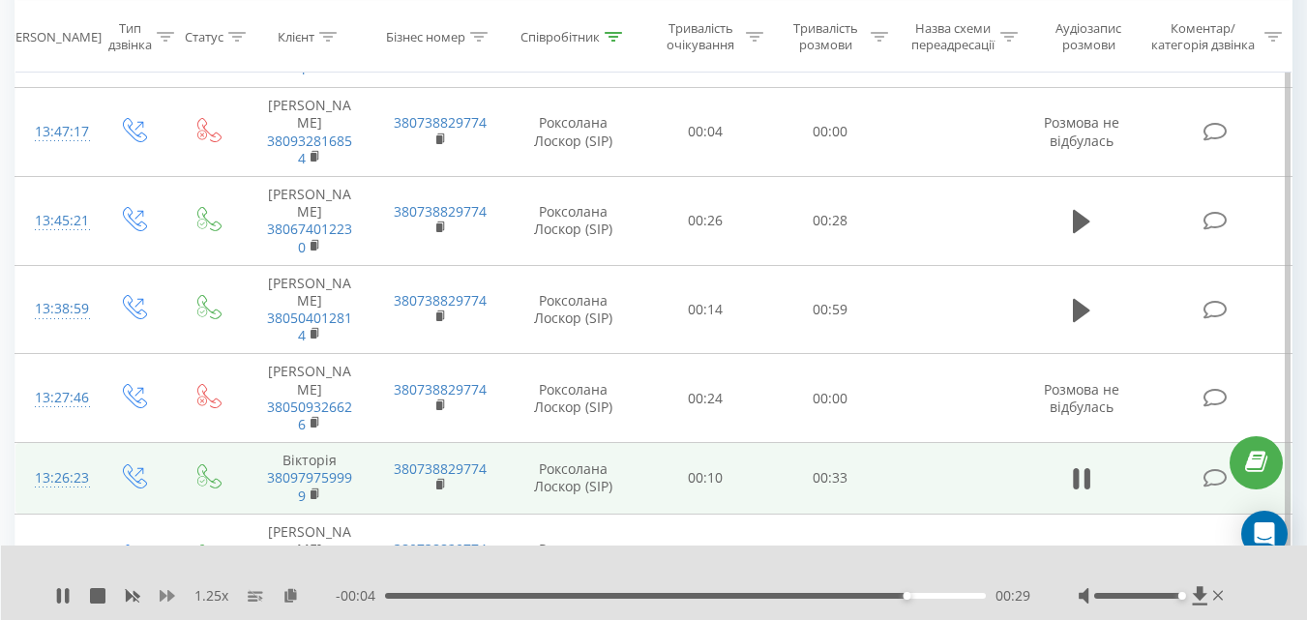
click at [171, 592] on icon at bounding box center [167, 595] width 15 height 15
drag, startPoint x: 337, startPoint y: 237, endPoint x: 257, endPoint y: 219, distance: 81.4
click at [257, 443] on td "Вікторія 380979759999" at bounding box center [310, 479] width 130 height 72
copy link "380979759999"
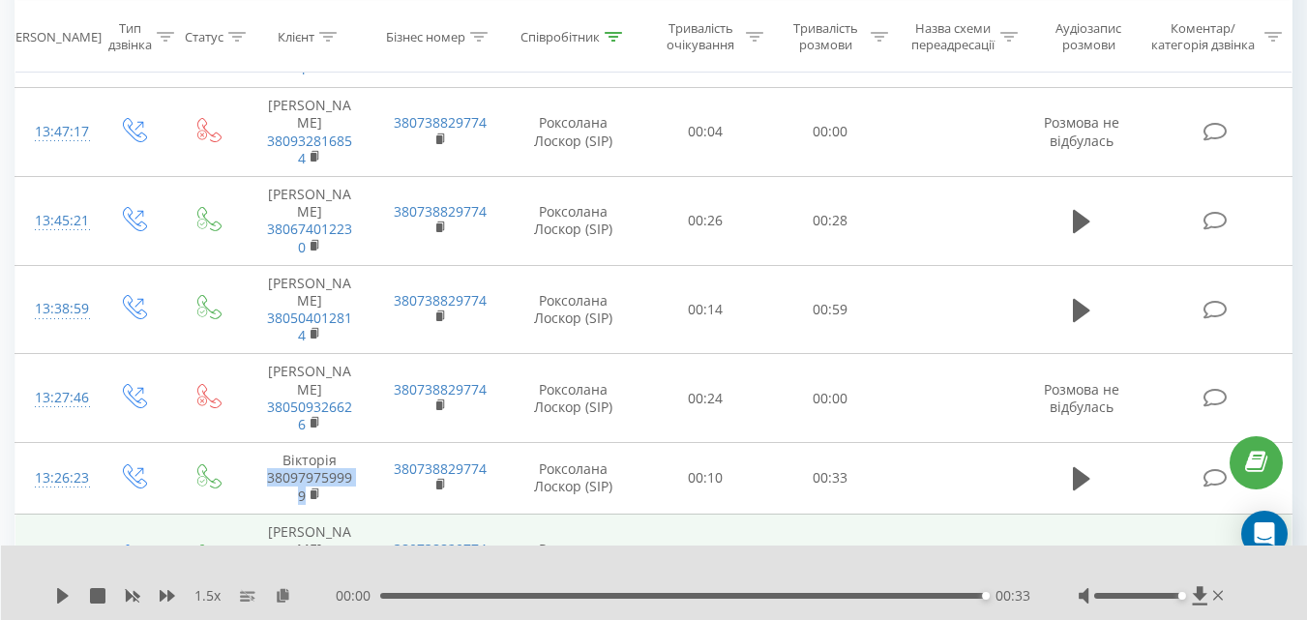
drag, startPoint x: 1078, startPoint y: 214, endPoint x: 889, endPoint y: 265, distance: 195.5
click at [1074, 467] on icon at bounding box center [1081, 478] width 17 height 23
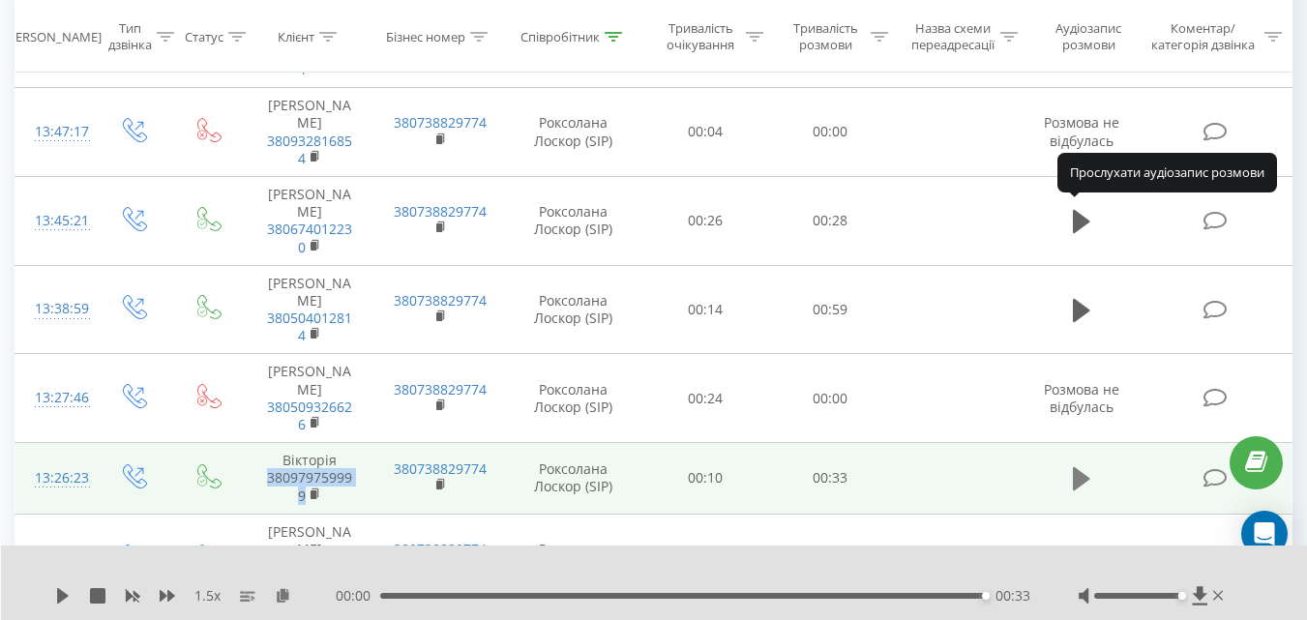
click at [1077, 467] on icon at bounding box center [1081, 478] width 17 height 23
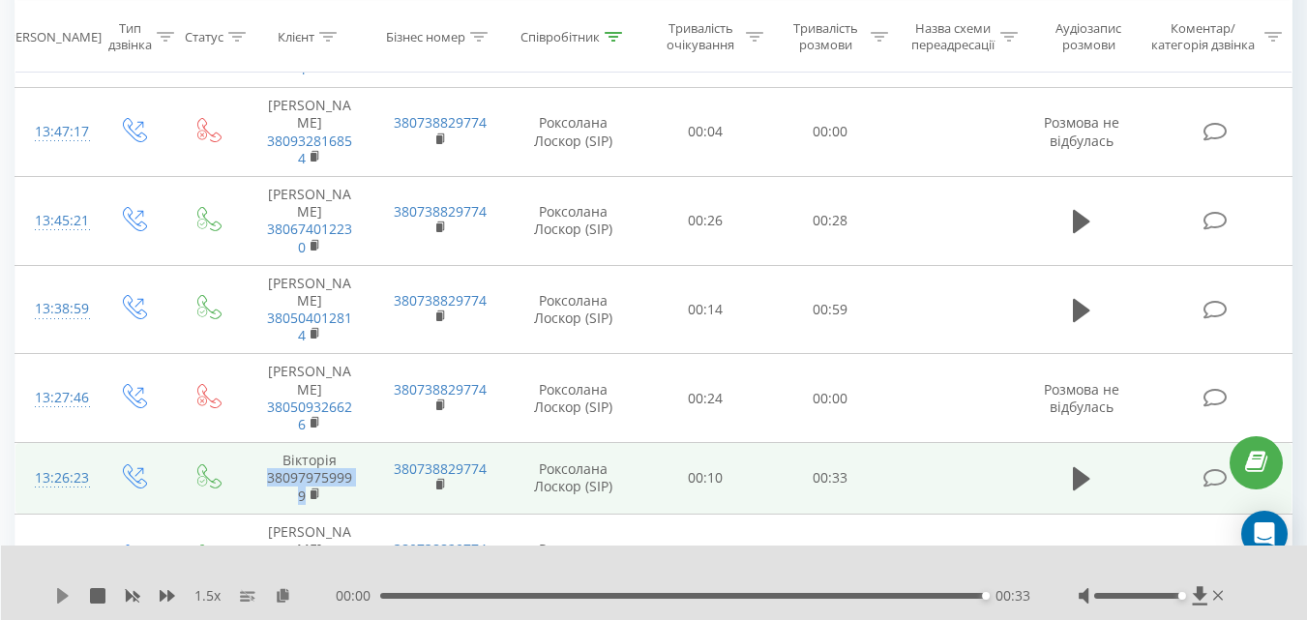
click at [63, 591] on icon at bounding box center [62, 595] width 15 height 15
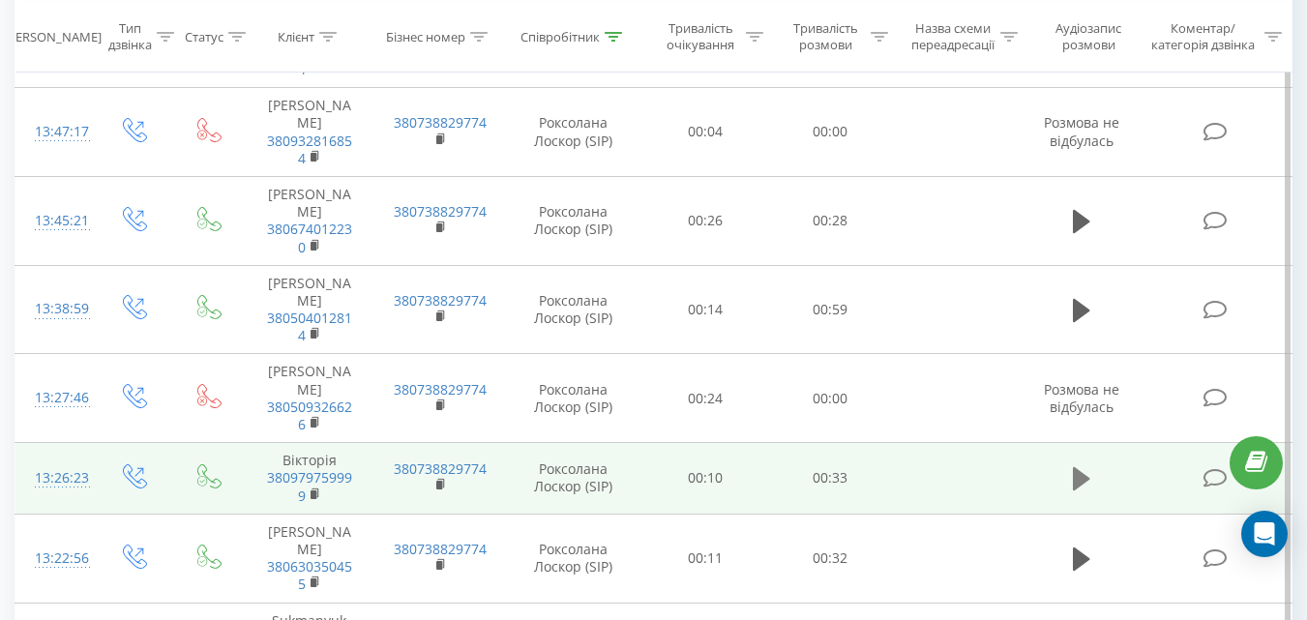
click at [1083, 467] on icon at bounding box center [1081, 478] width 17 height 23
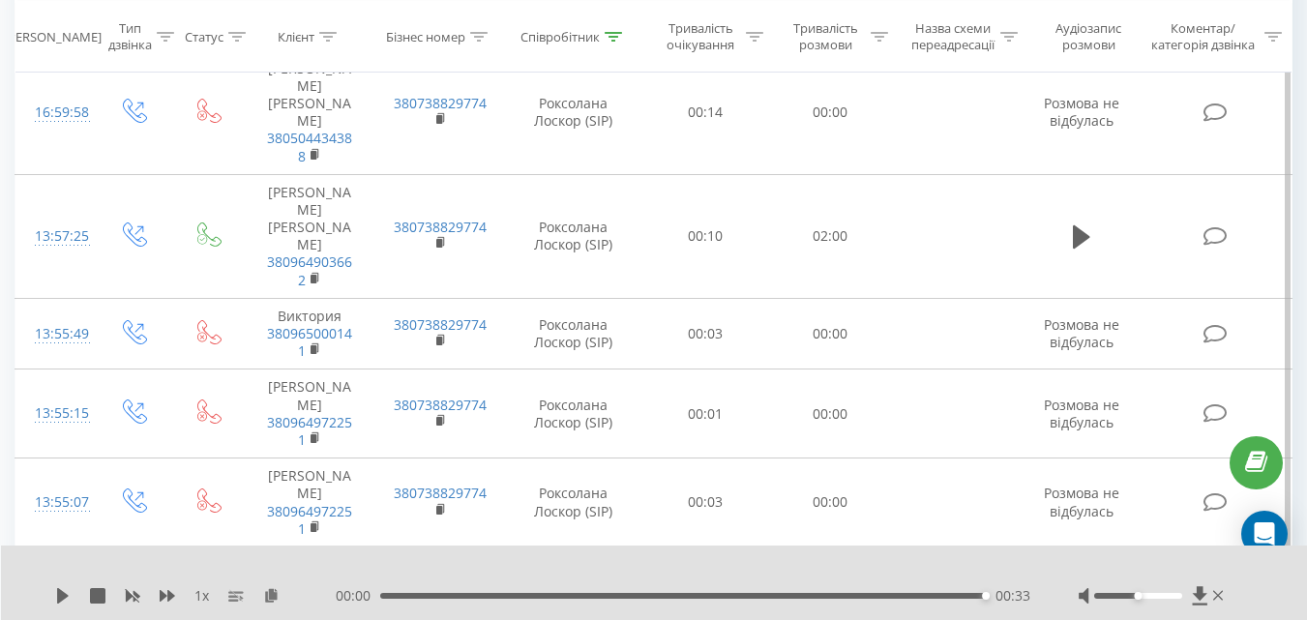
scroll to position [936, 0]
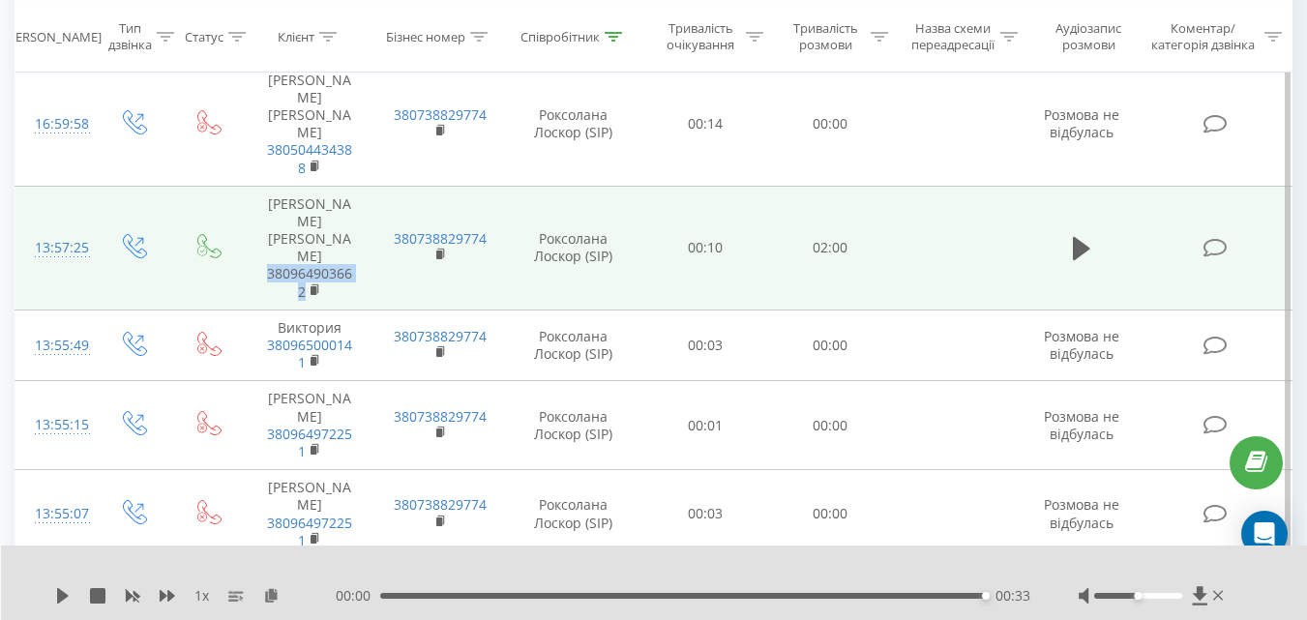
drag, startPoint x: 348, startPoint y: 222, endPoint x: 254, endPoint y: 201, distance: 96.2
click at [254, 201] on td "[PERSON_NAME] [PERSON_NAME] 380964903662" at bounding box center [310, 248] width 130 height 124
copy link "380964903662"
click at [1077, 237] on icon at bounding box center [1081, 248] width 17 height 23
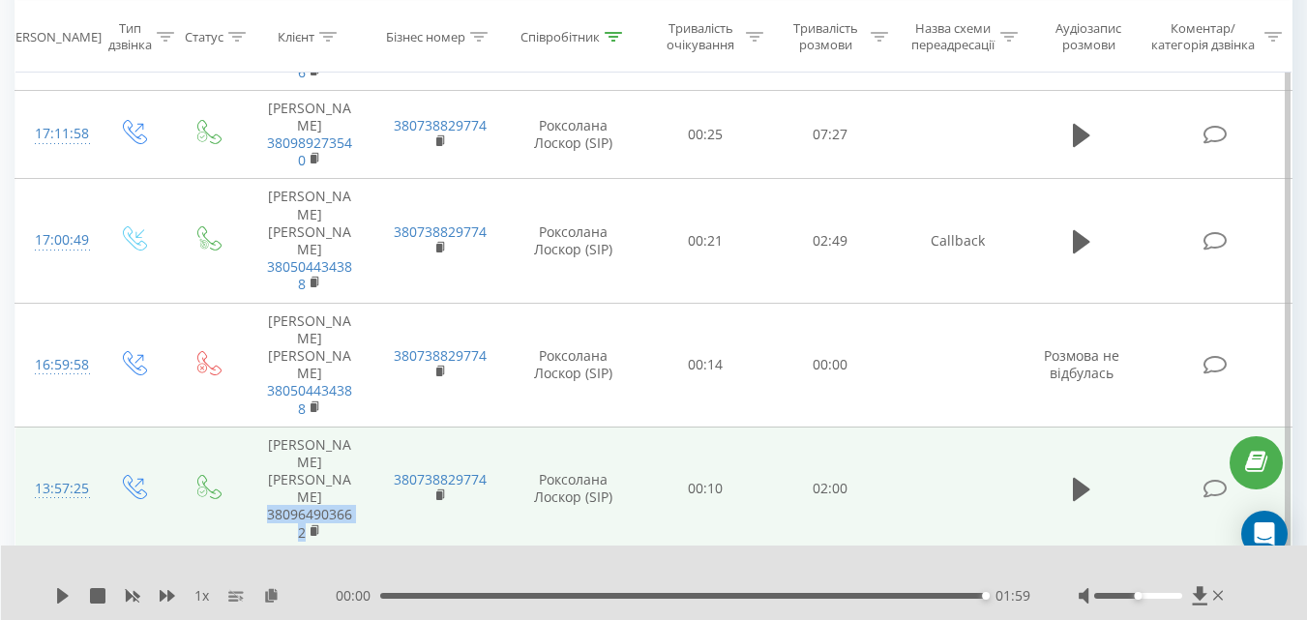
scroll to position [684, 0]
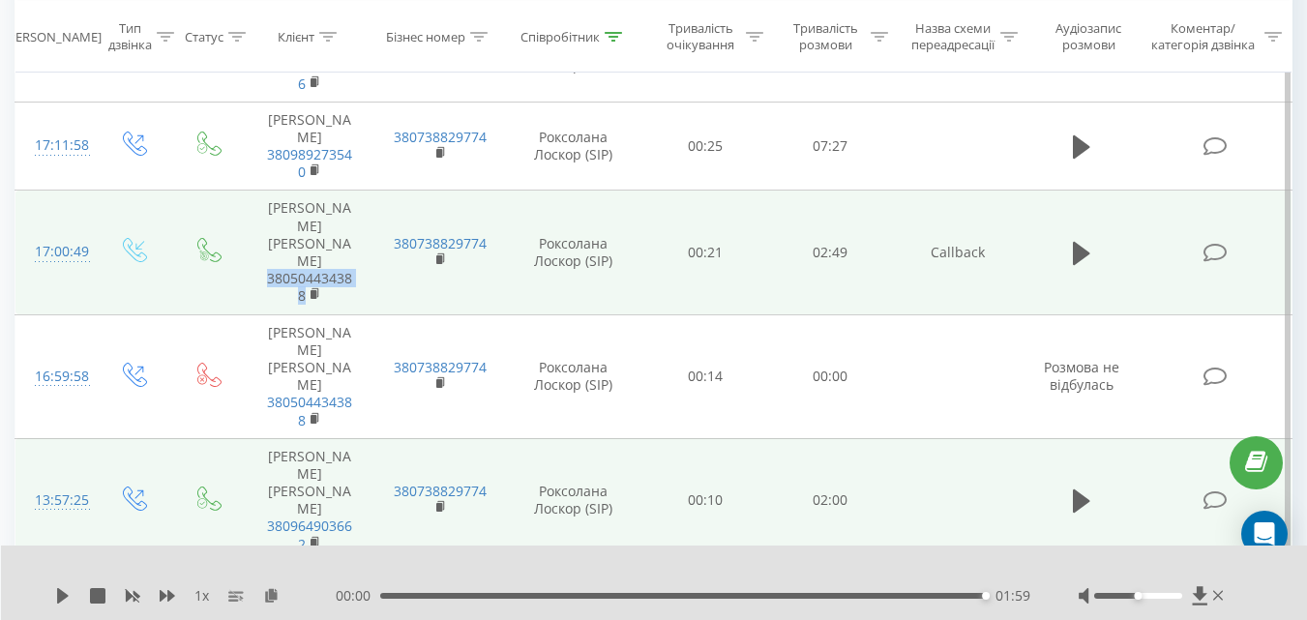
drag, startPoint x: 277, startPoint y: 274, endPoint x: 256, endPoint y: 251, distance: 30.8
click at [256, 251] on td "[PERSON_NAME] [PERSON_NAME] 380504434388" at bounding box center [310, 253] width 130 height 124
copy link "380504434388"
click at [1073, 240] on icon at bounding box center [1081, 253] width 17 height 27
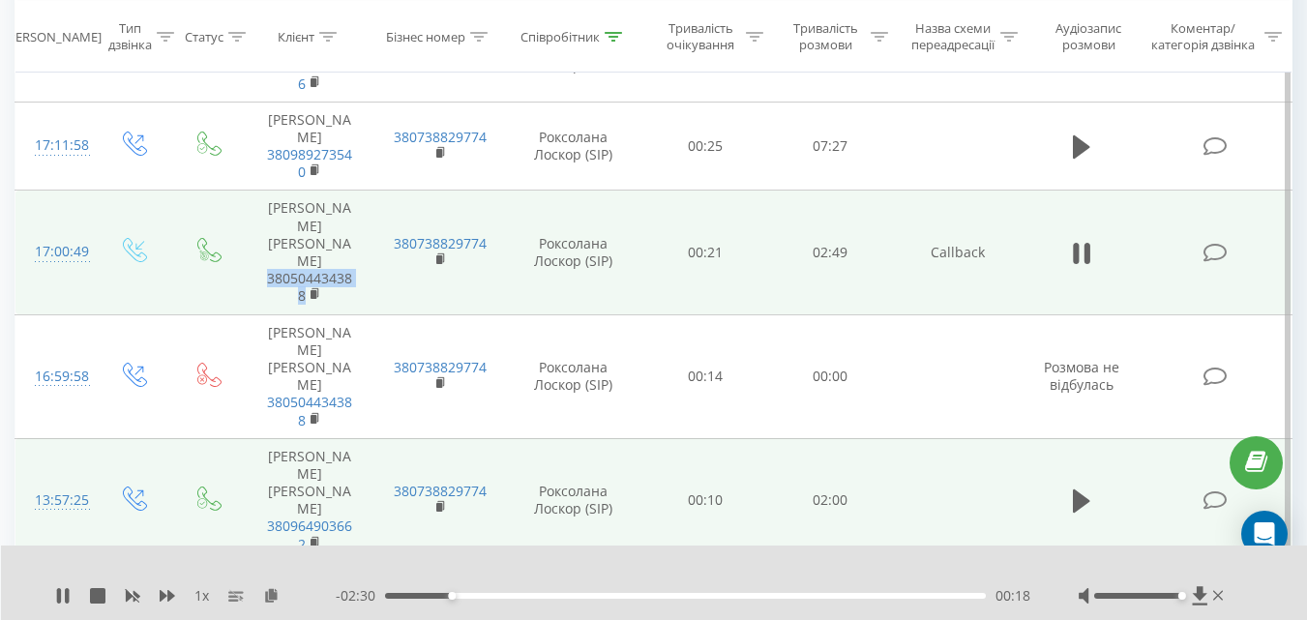
drag, startPoint x: 1141, startPoint y: 594, endPoint x: 1257, endPoint y: 552, distance: 123.3
click at [1197, 591] on div at bounding box center [1153, 595] width 149 height 19
